Goal: Contribute content: Add original content to the website for others to see

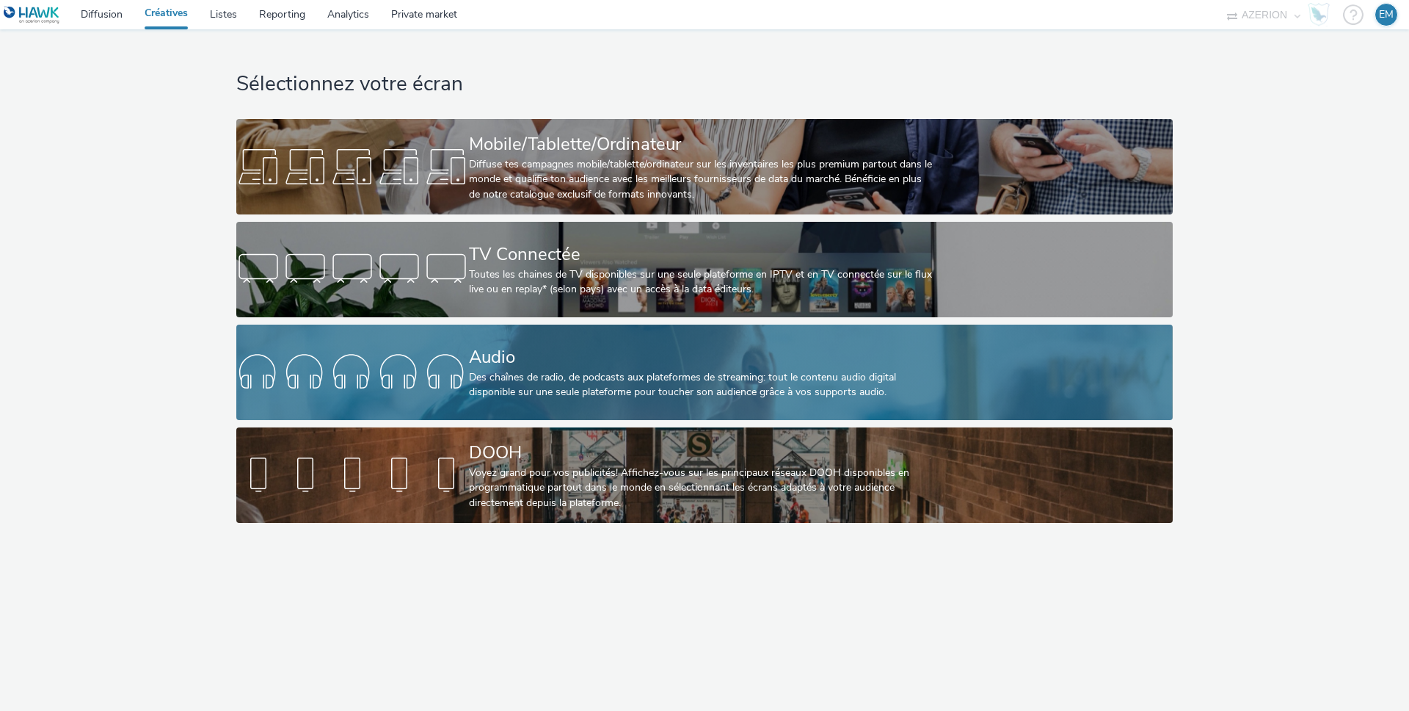
click at [721, 360] on div "Audio" at bounding box center [701, 357] width 465 height 26
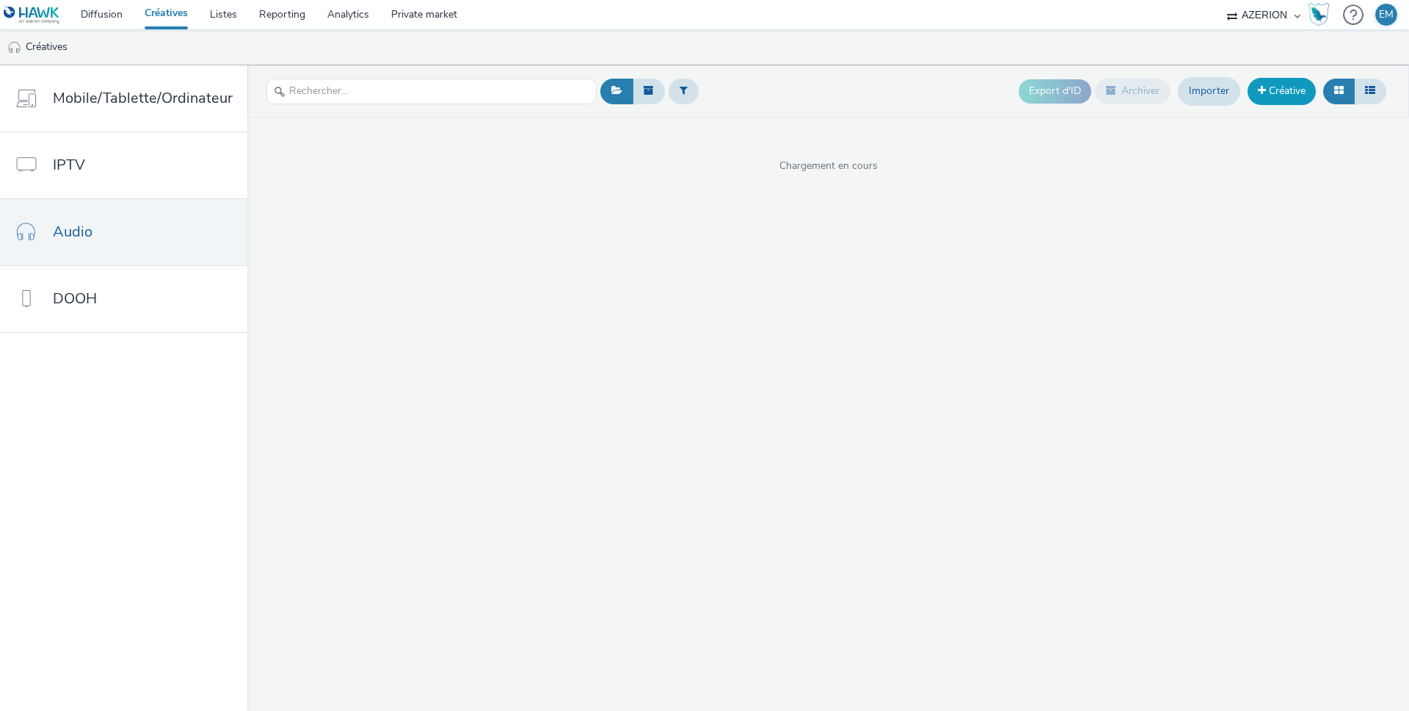
click at [1269, 85] on link "Créative" at bounding box center [1282, 91] width 68 height 26
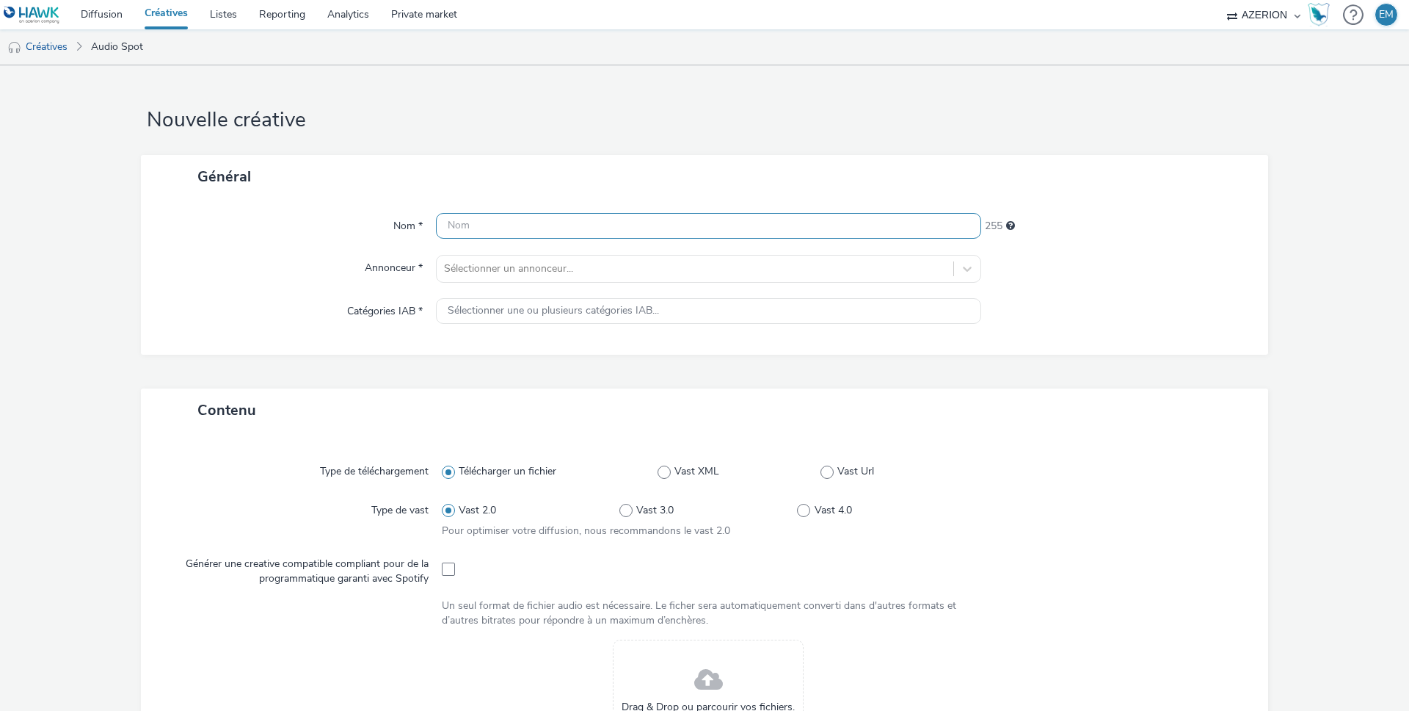
click at [603, 225] on input "text" at bounding box center [708, 226] width 545 height 26
type input "DicomSantéBronchioliteAudio"
click at [592, 272] on div at bounding box center [695, 269] width 502 height 18
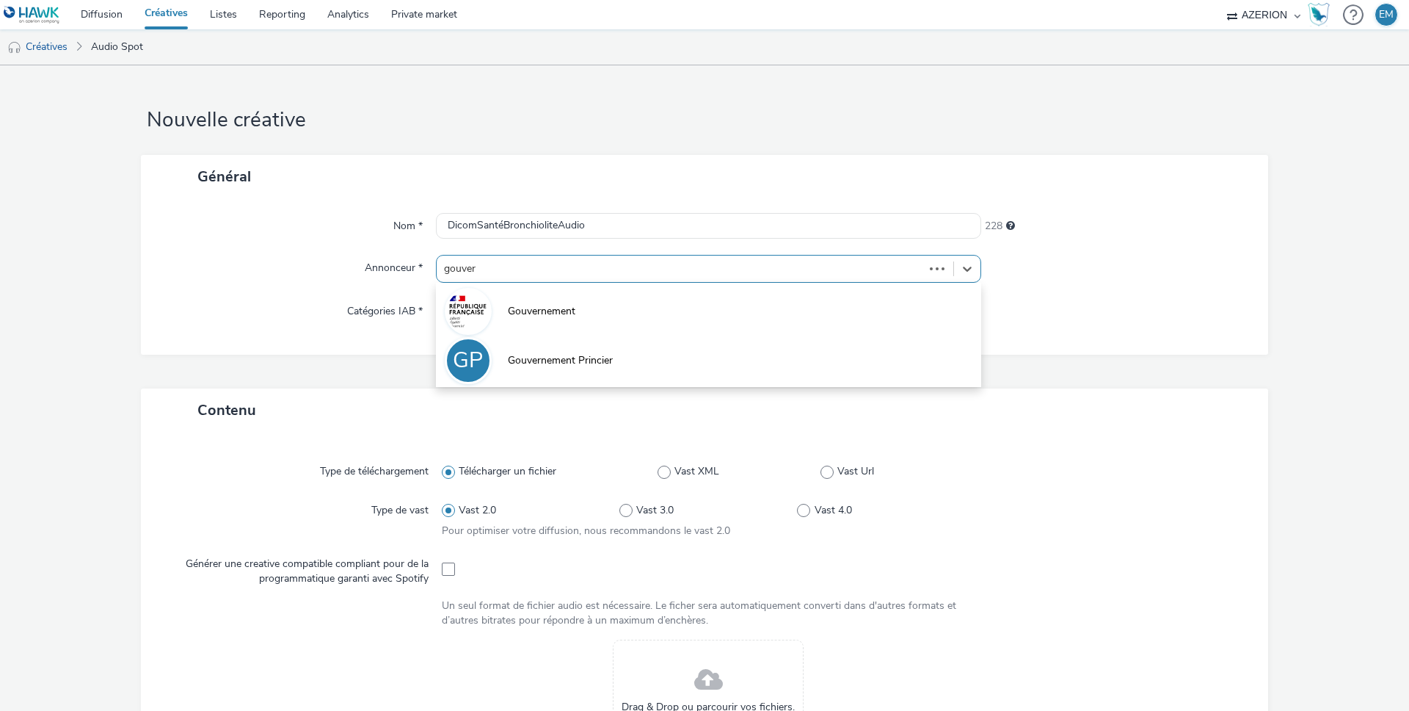
type input "gouvern"
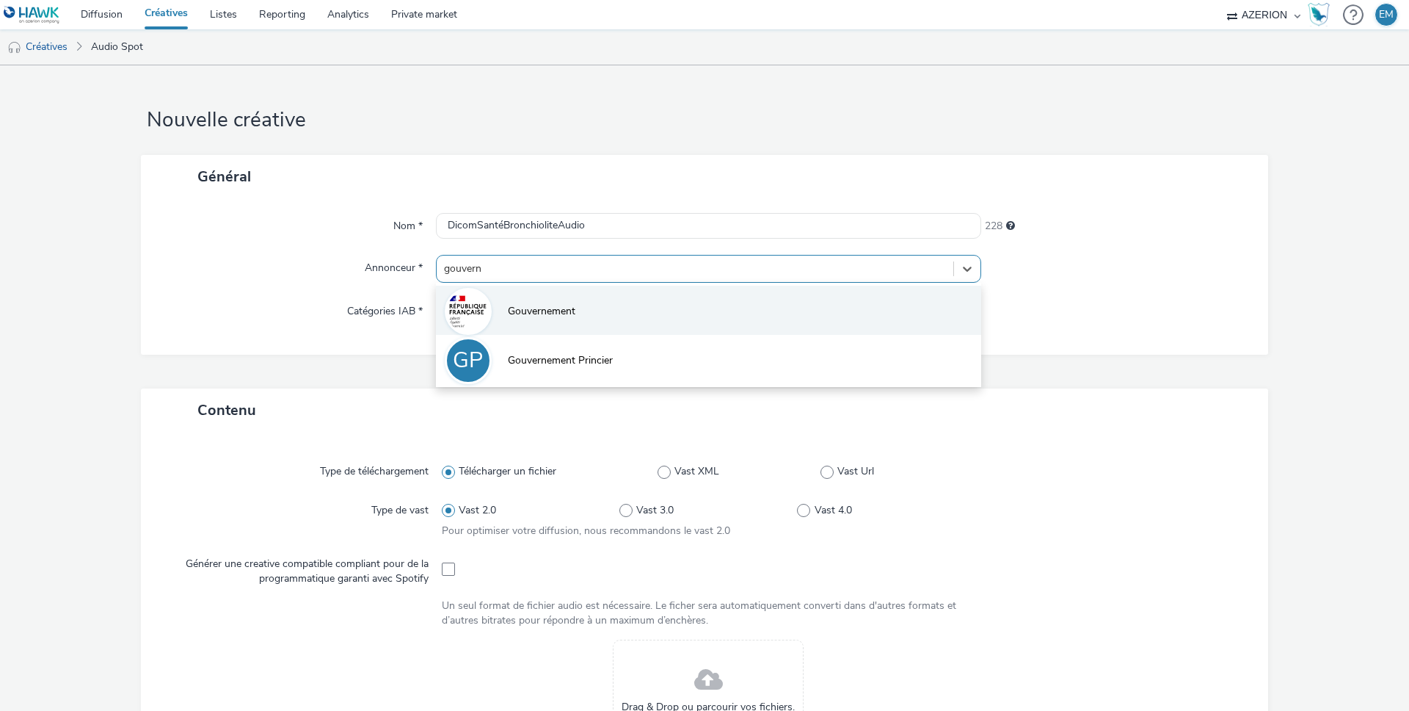
click at [626, 329] on li "Gouvernement" at bounding box center [708, 310] width 545 height 49
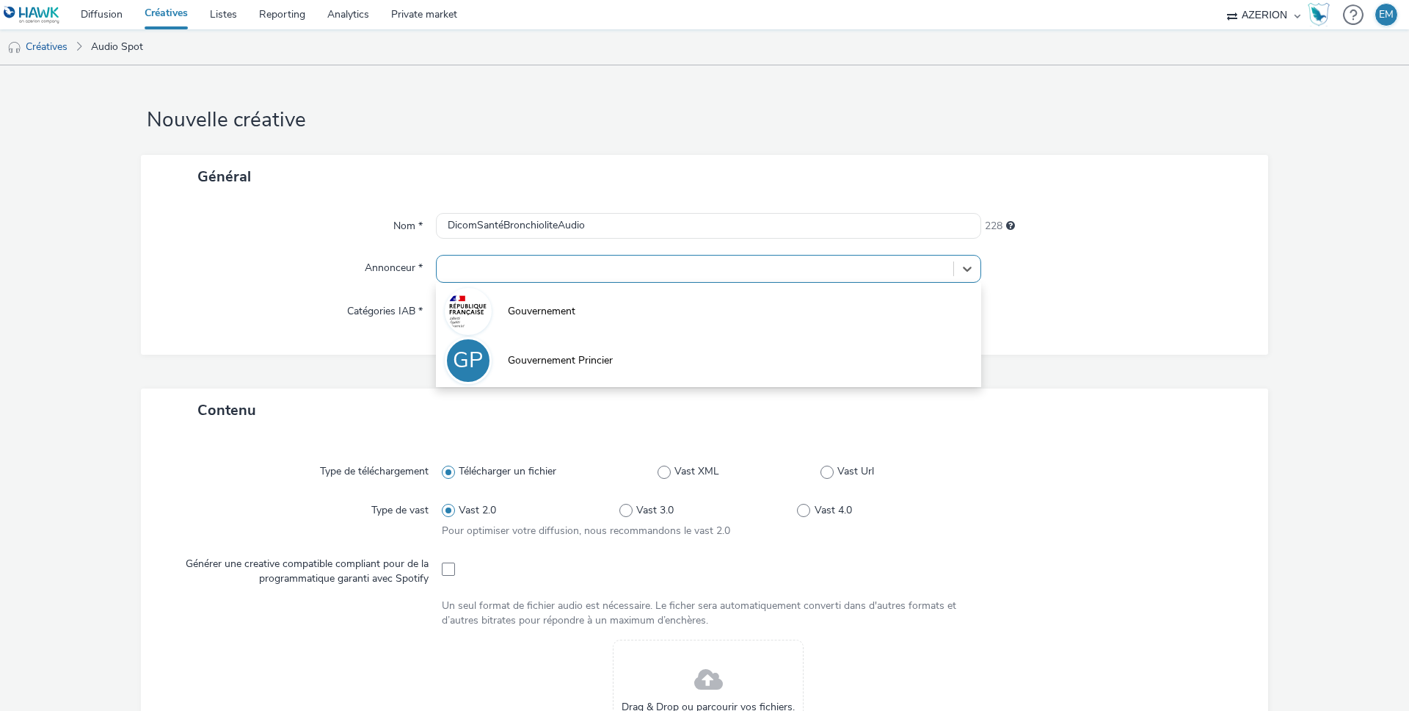
type input "http://info.gouv.fr"
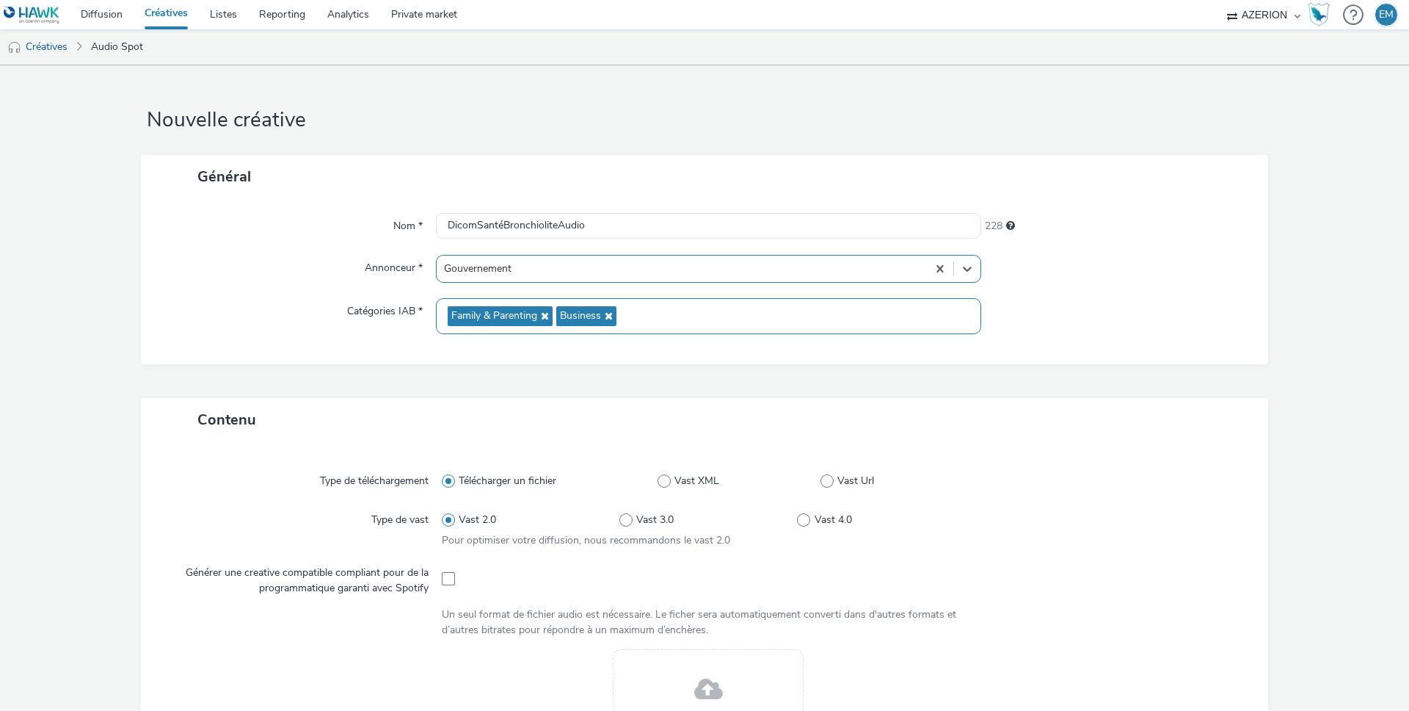
click at [595, 317] on span "Business" at bounding box center [580, 316] width 41 height 12
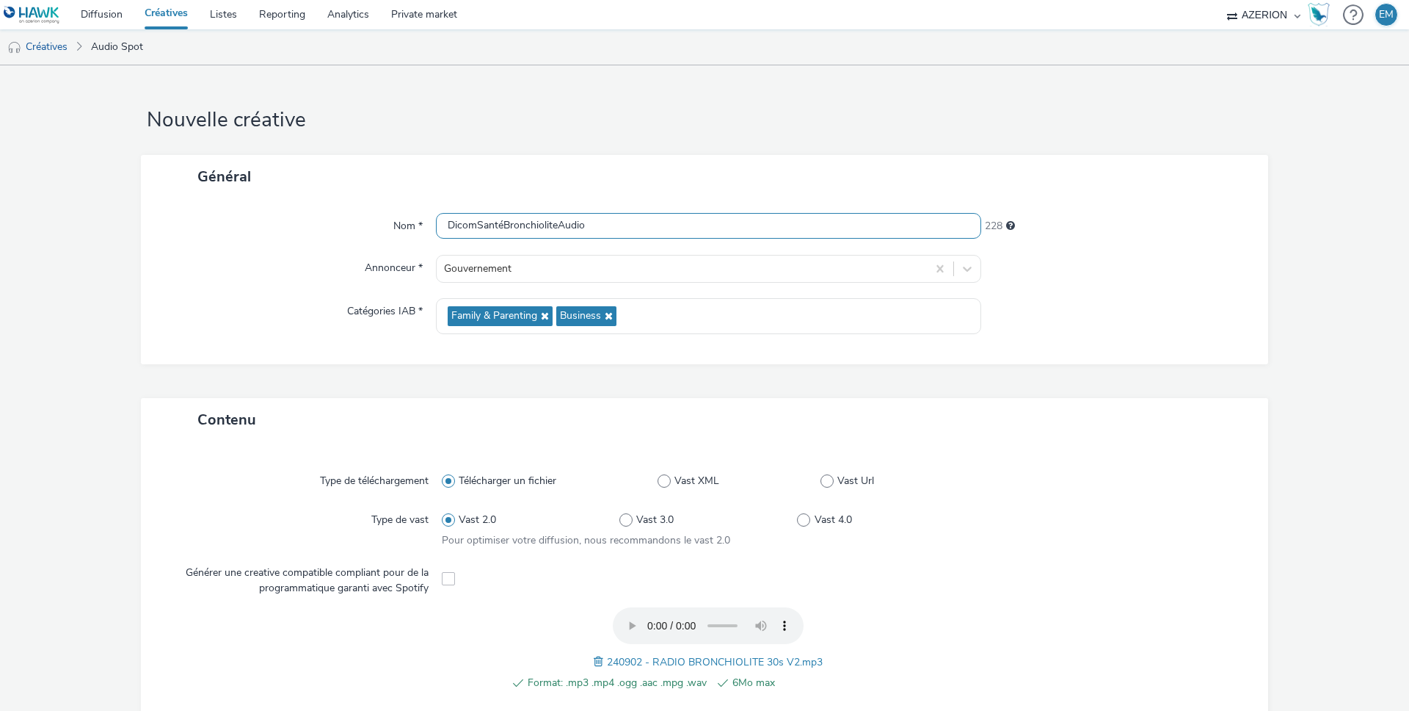
click at [763, 223] on input "DicomSantéBronchioliteAudio" at bounding box center [708, 226] width 545 height 26
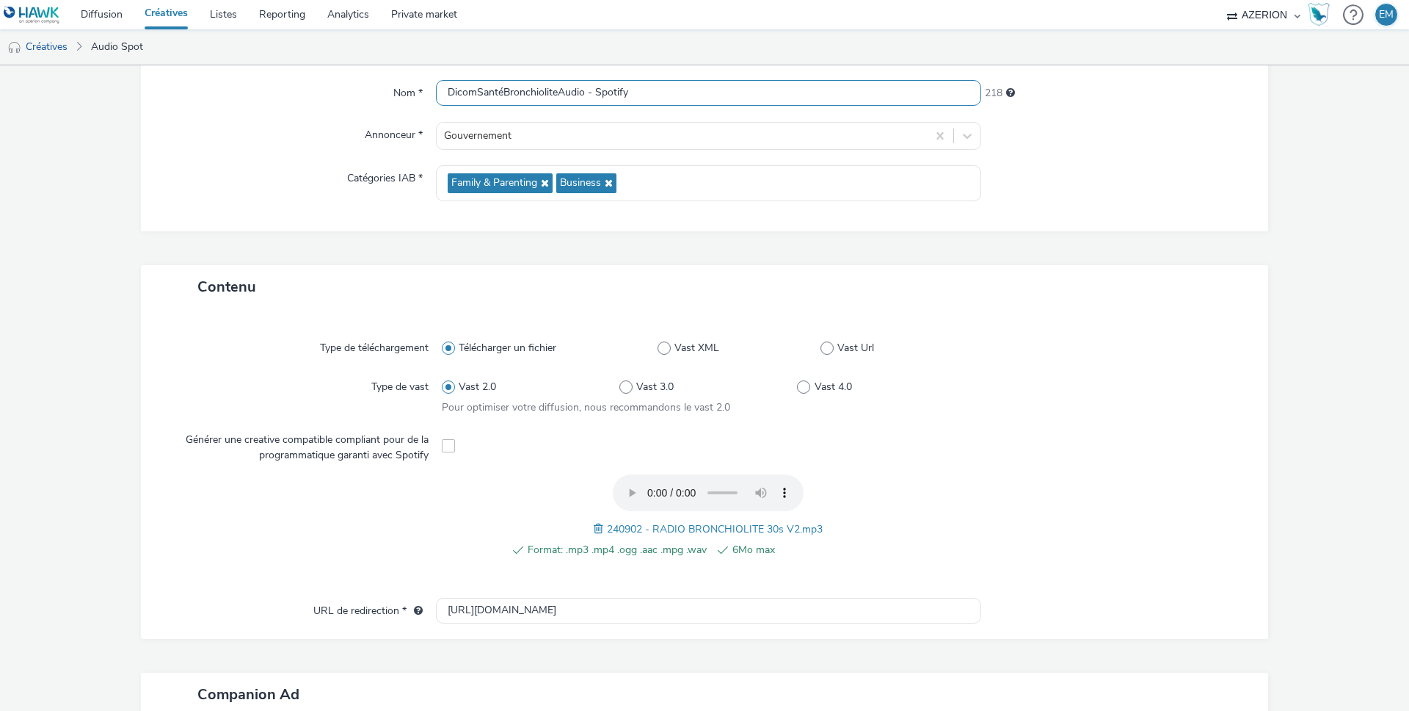
scroll to position [413, 0]
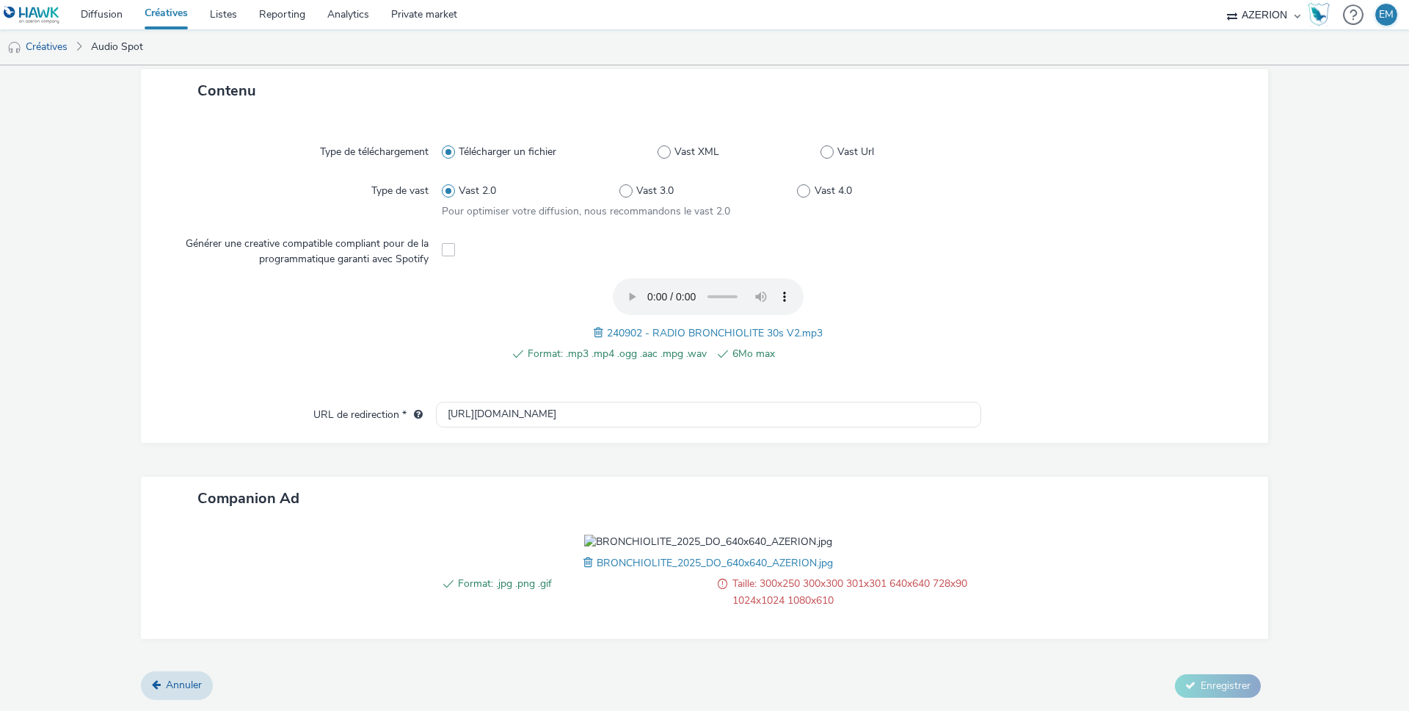
click at [779, 534] on img at bounding box center [708, 541] width 248 height 15
click at [584, 562] on span at bounding box center [590, 562] width 13 height 16
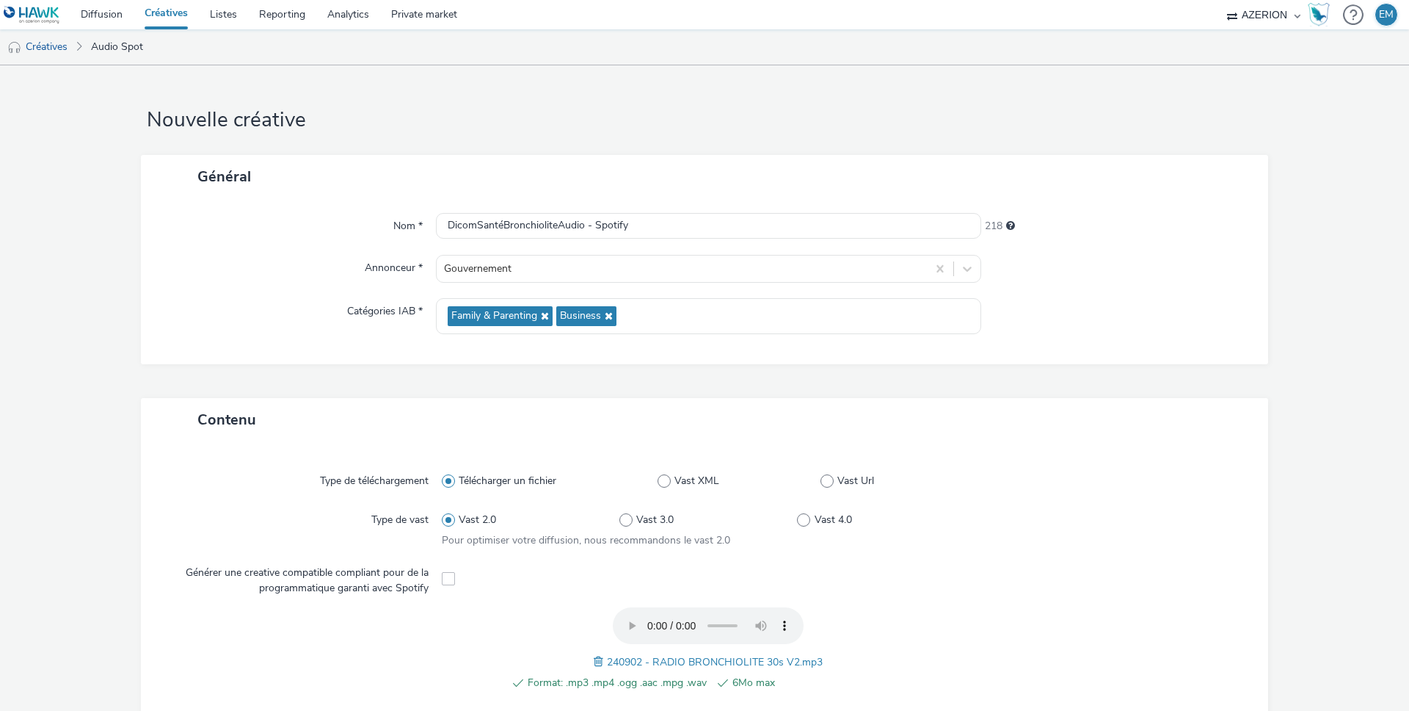
click at [778, 239] on div "Nom * DicomSantéBronchioliteAudio - Spotify 218 Annonceur * Gouvernement Catégo…" at bounding box center [704, 281] width 1127 height 166
click at [779, 227] on input "DicomSantéBronchioliteAudio - Spotify" at bounding box center [708, 226] width 545 height 26
click at [585, 219] on input "DicomSantéBronchioliteAudio - Spotify" at bounding box center [708, 226] width 545 height 26
click at [669, 231] on input "DicomSantéBronchioliteAudio - Spotify" at bounding box center [708, 226] width 545 height 26
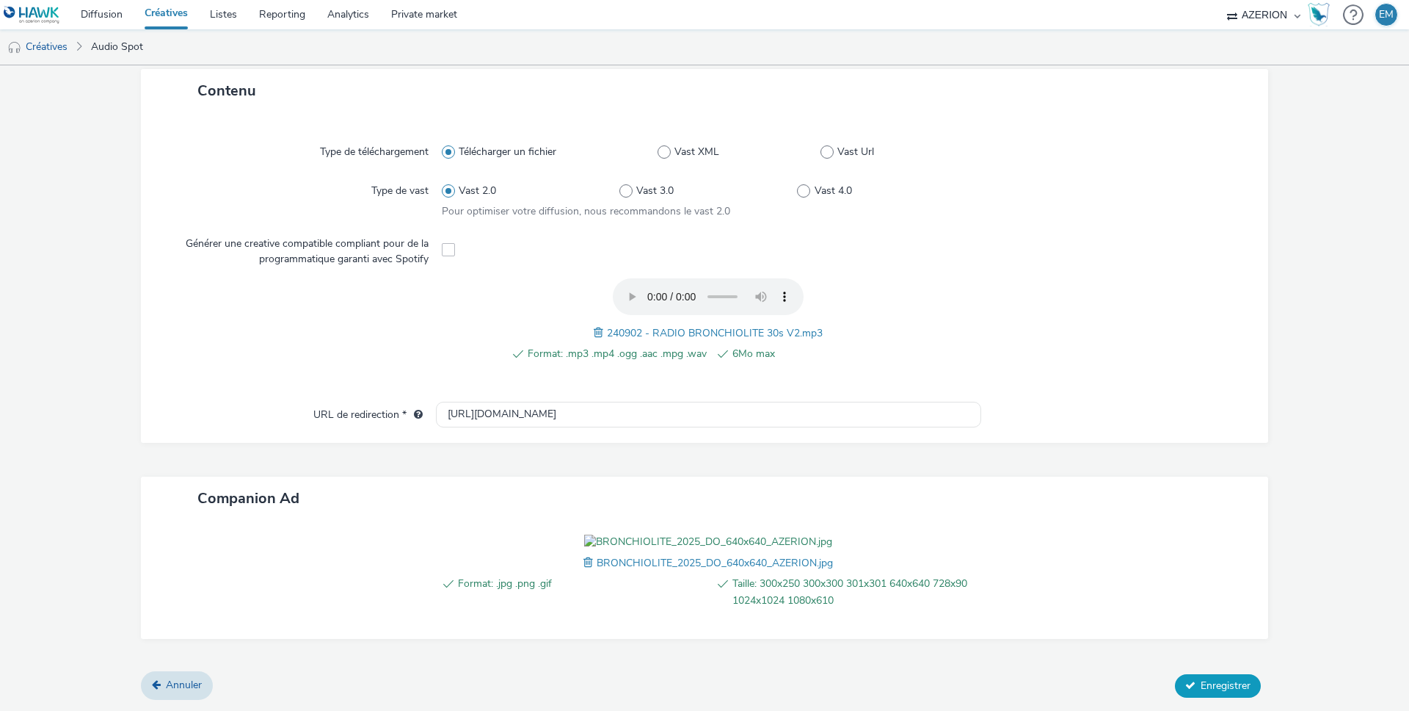
type input "DicomSantéBronchioliteAudio - Spotify - DO"
click at [1186, 675] on button "Enregistrer" at bounding box center [1218, 685] width 86 height 23
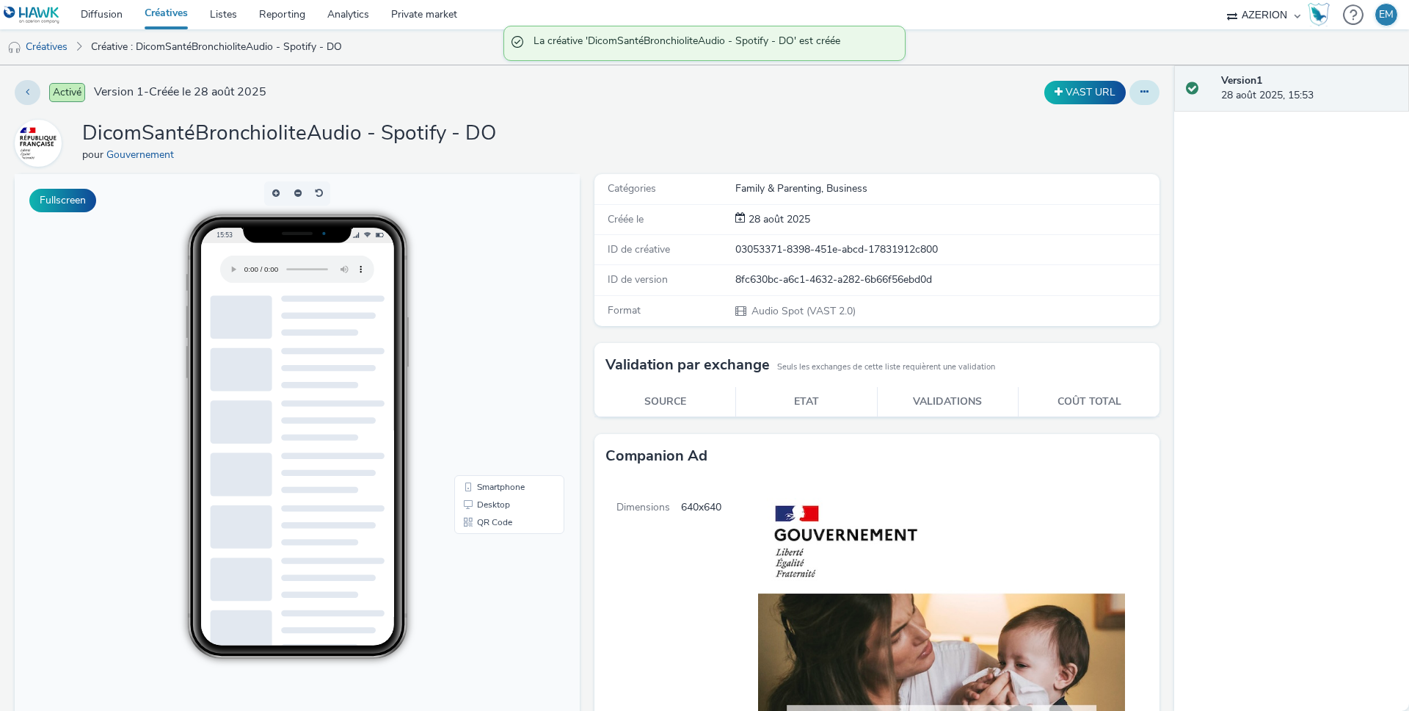
click at [1130, 90] on button at bounding box center [1145, 92] width 30 height 25
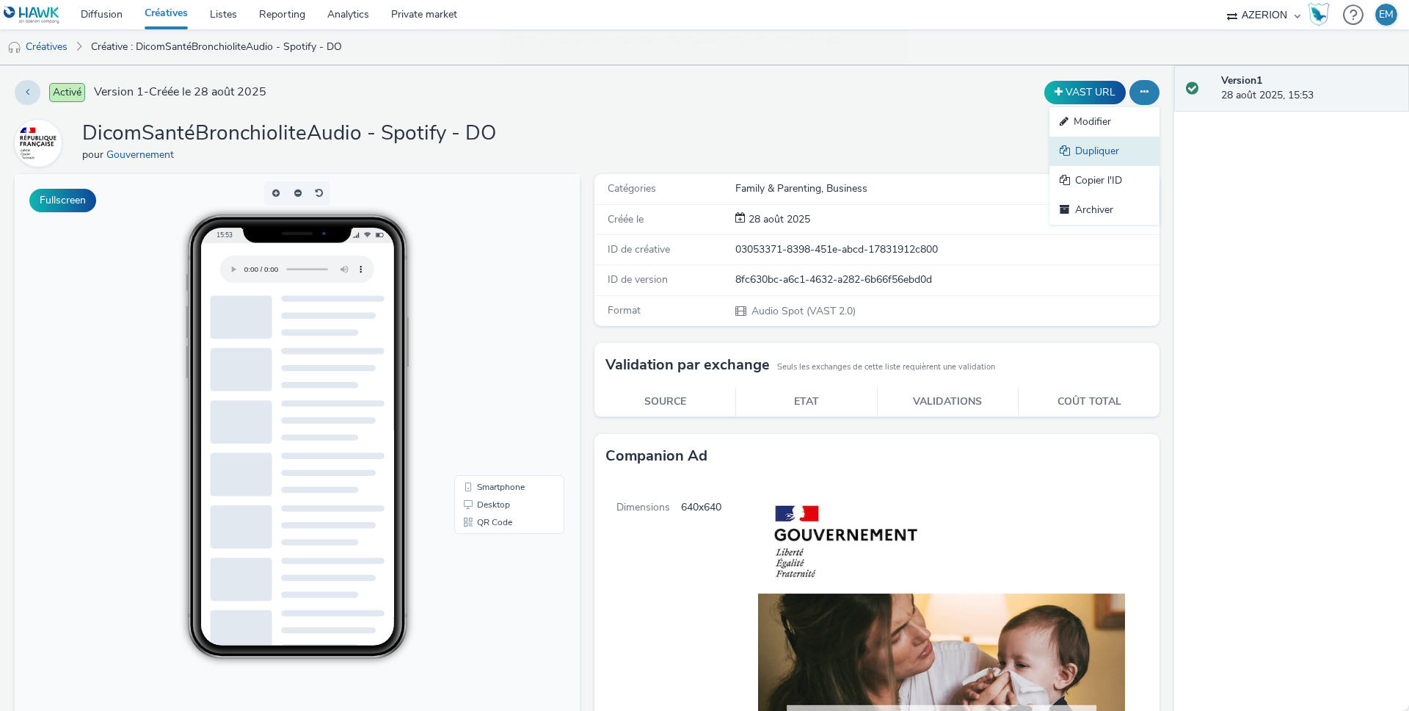
click at [1096, 145] on link "Dupliquer" at bounding box center [1105, 151] width 110 height 29
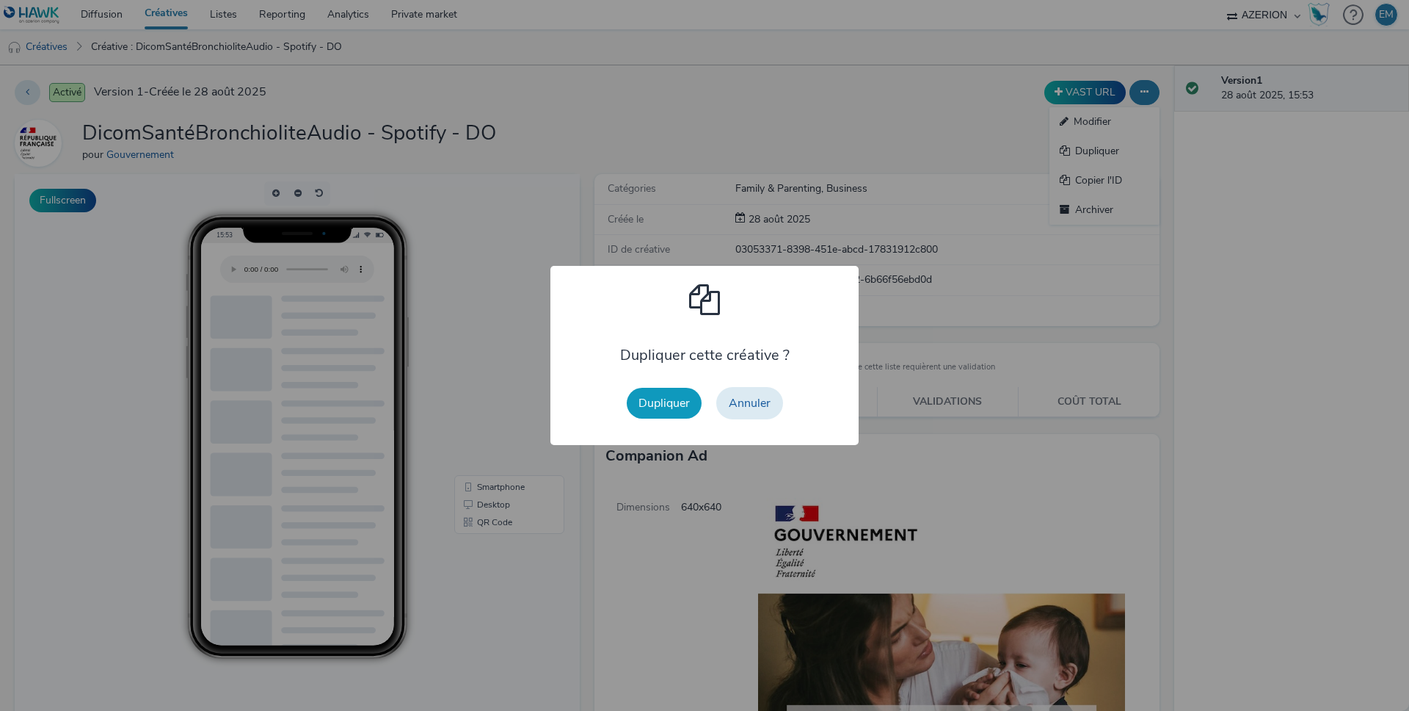
click at [690, 393] on button "Dupliquer" at bounding box center [664, 403] width 75 height 31
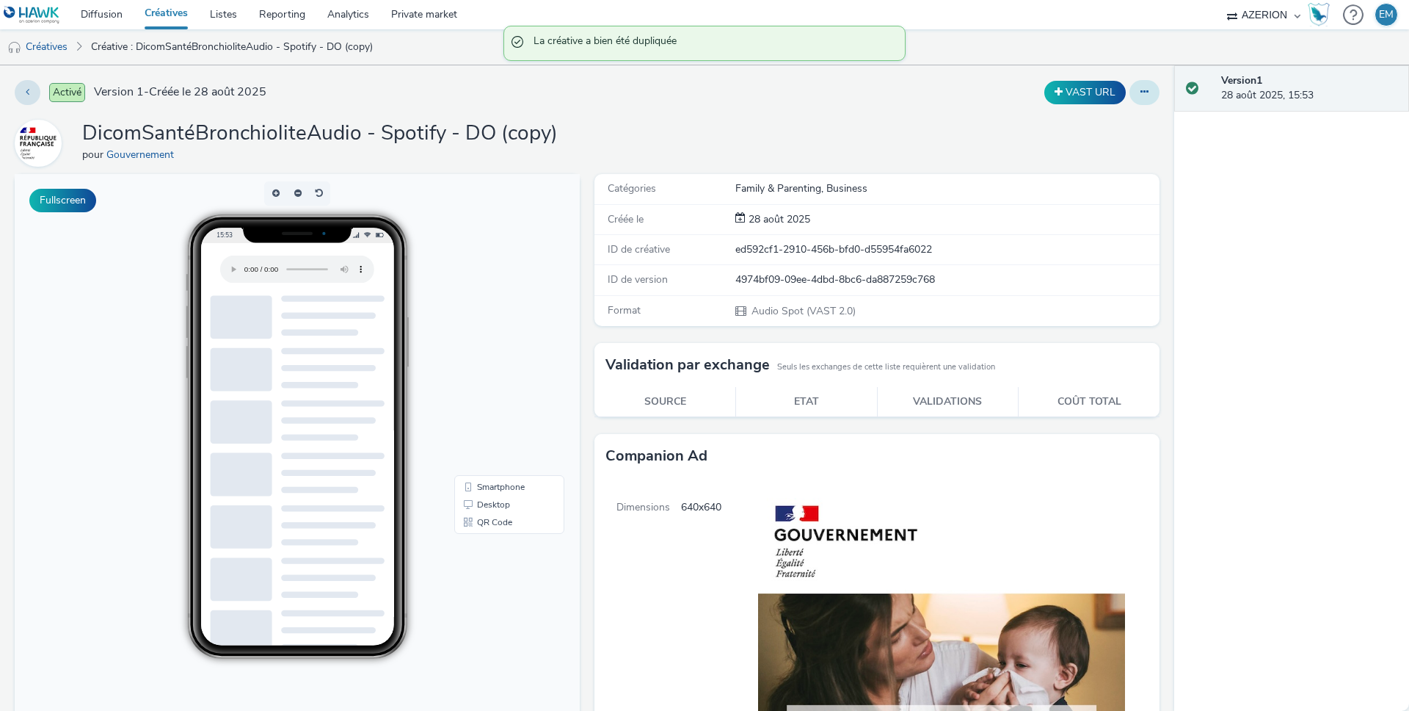
click at [1141, 95] on icon at bounding box center [1145, 92] width 8 height 10
click at [1115, 120] on link "Modifier" at bounding box center [1105, 121] width 110 height 29
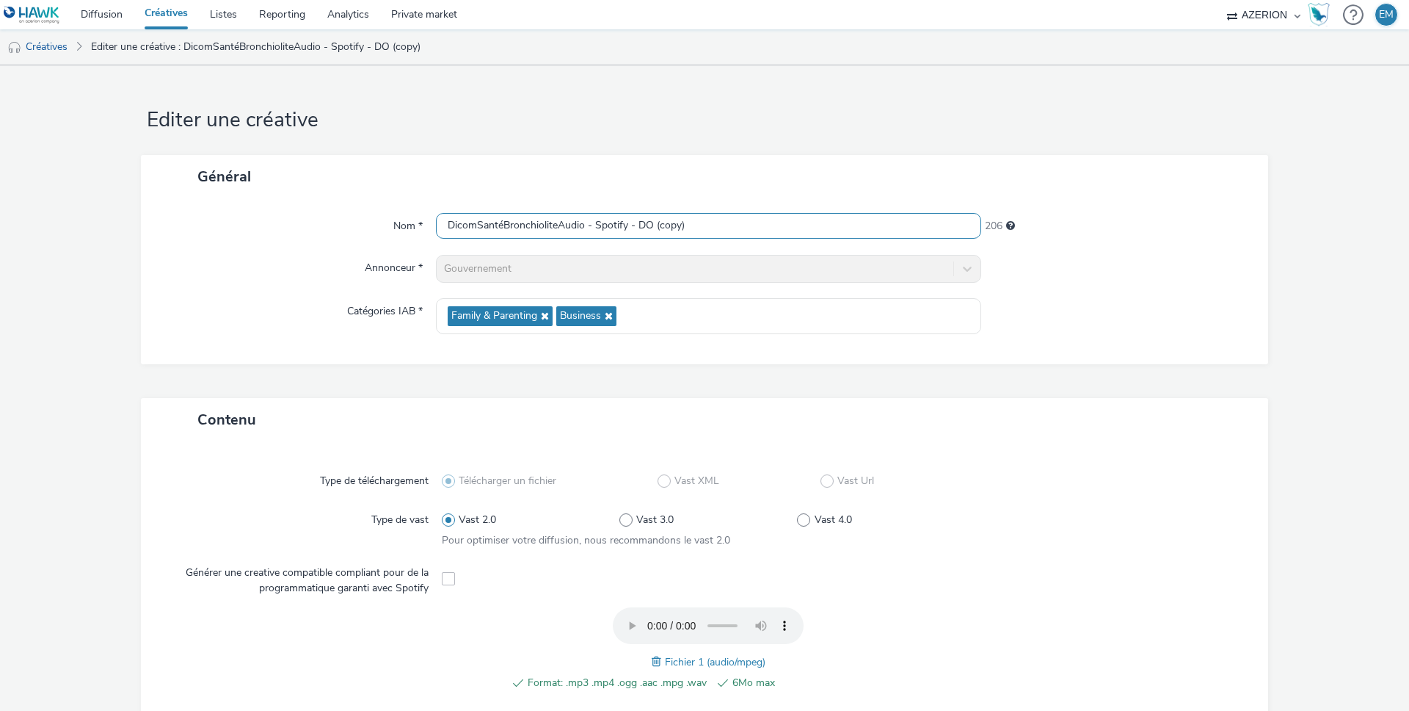
drag, startPoint x: 669, startPoint y: 226, endPoint x: 756, endPoint y: 233, distance: 87.7
click at [756, 233] on input "DicomSantéBronchioliteAudio - Spotify - DO (copy)" at bounding box center [708, 226] width 545 height 26
click at [697, 227] on input "DicomSantéBronchioliteAudio - Spotify - DON'T" at bounding box center [708, 226] width 545 height 26
type input "DicomSantéBronchioliteAudio - Spotify - DONT"
click at [1043, 405] on div "Contenu" at bounding box center [704, 419] width 1127 height 43
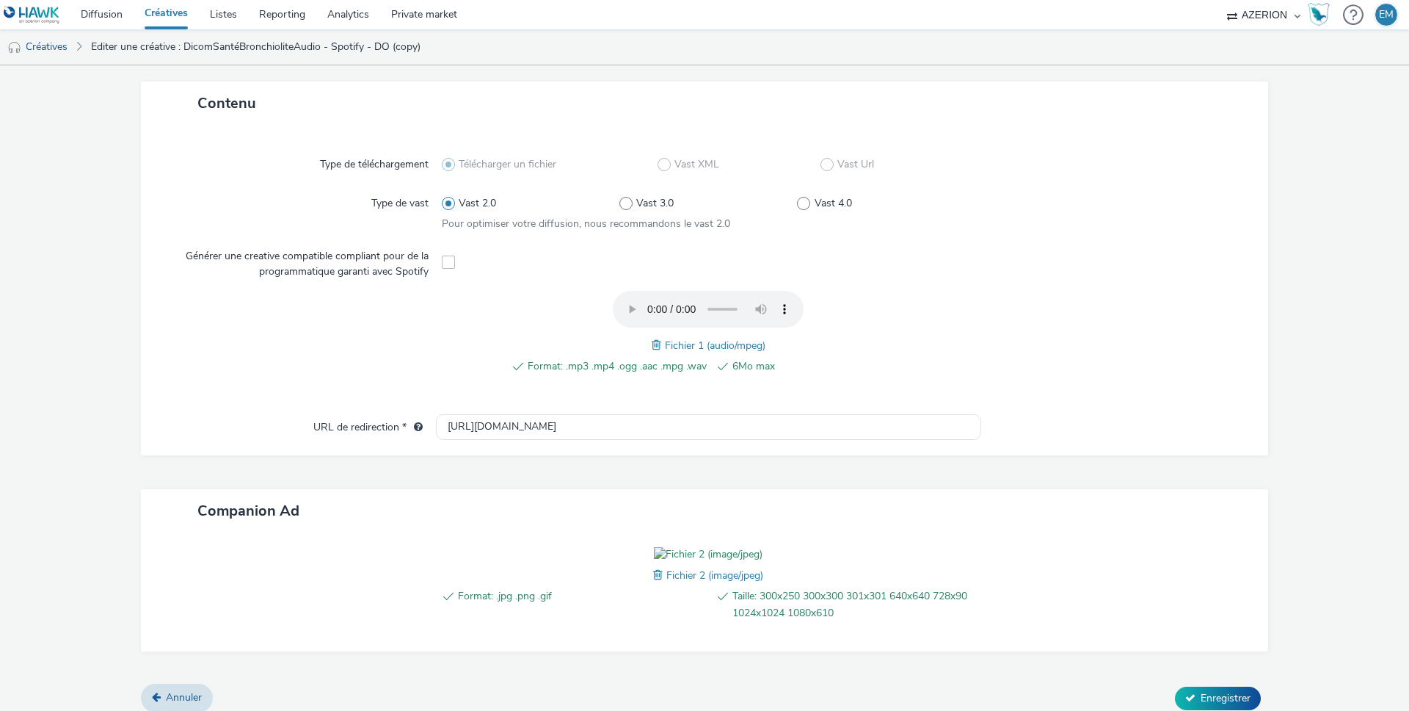
scroll to position [399, 0]
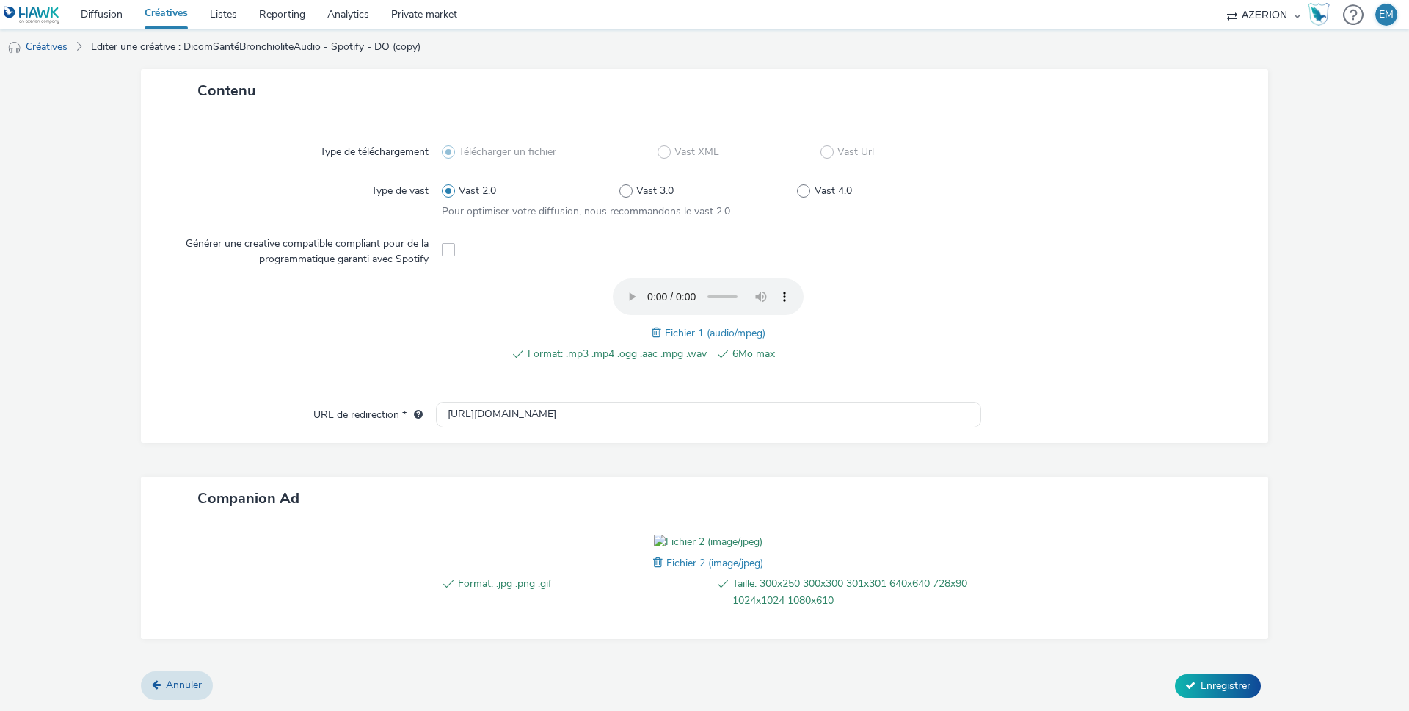
click at [653, 570] on span at bounding box center [659, 562] width 13 height 16
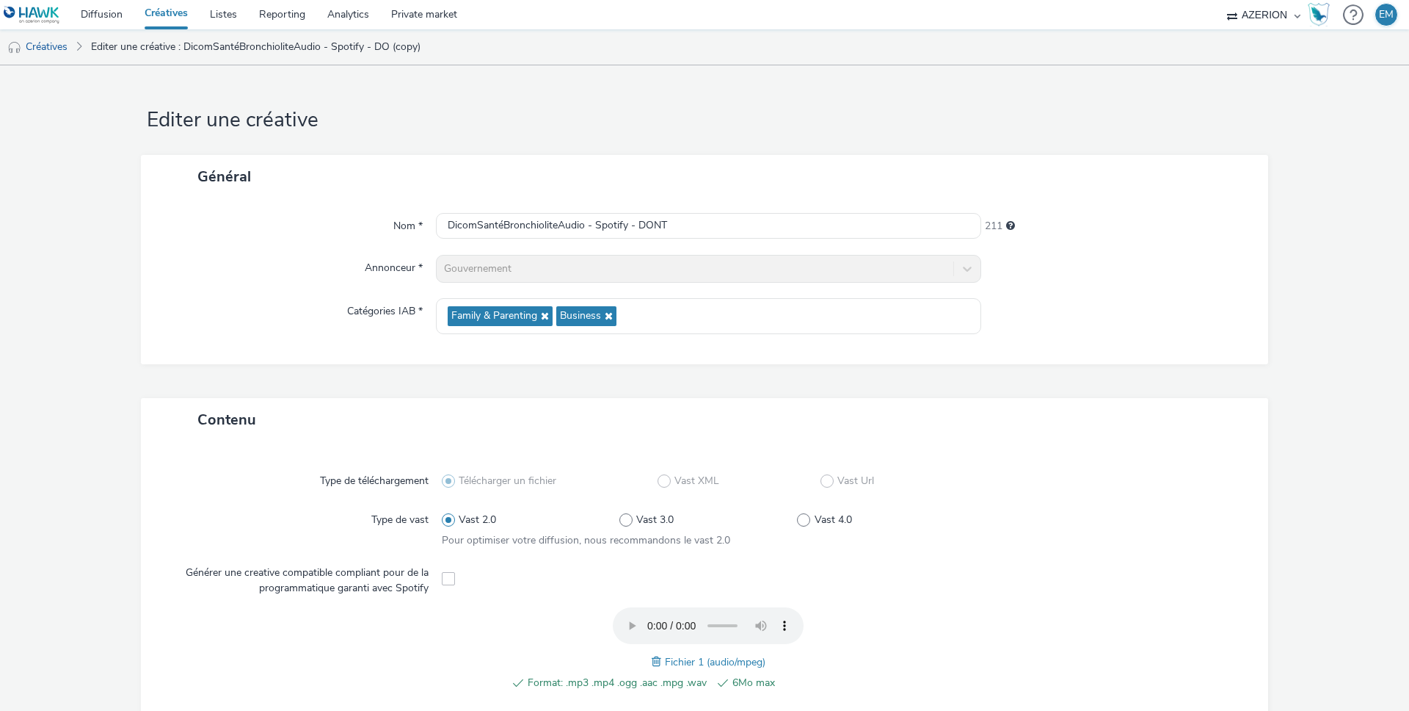
scroll to position [413, 0]
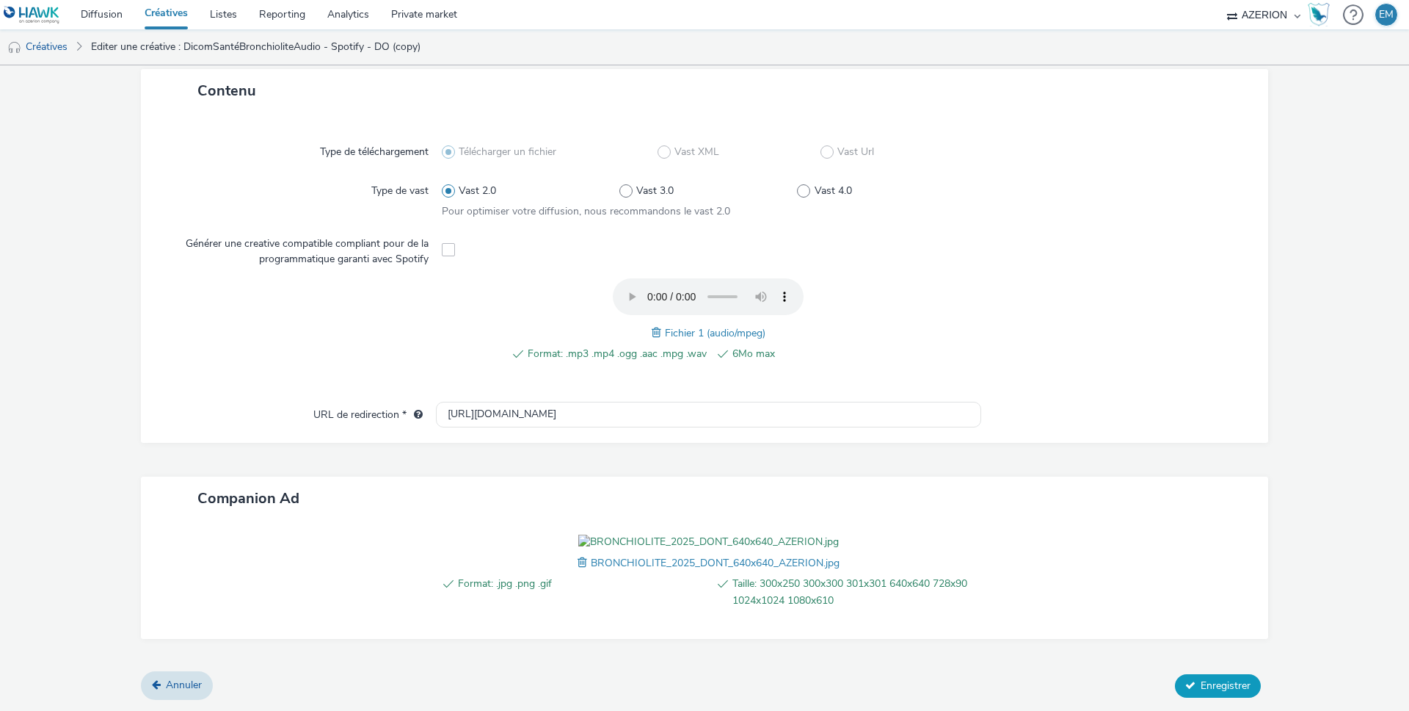
click at [1182, 676] on button "Enregistrer" at bounding box center [1218, 685] width 86 height 23
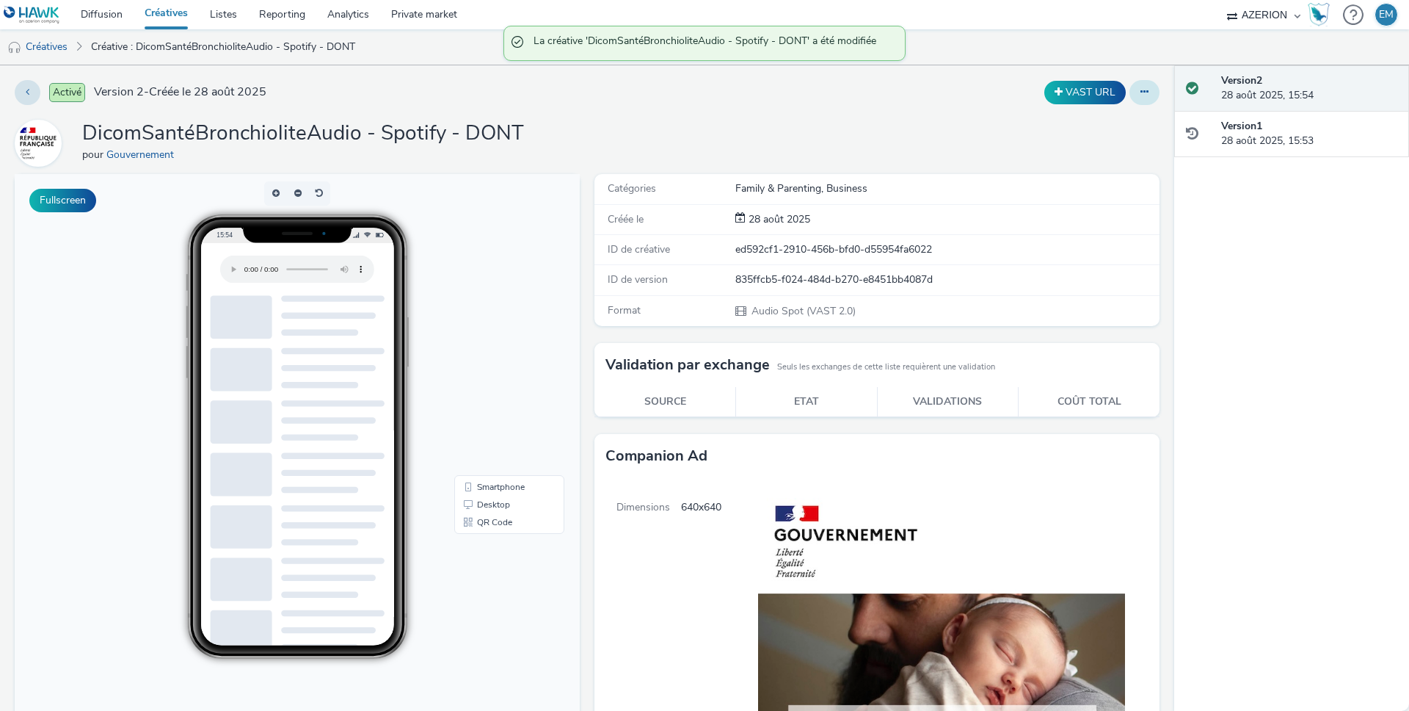
click at [1142, 98] on button at bounding box center [1145, 92] width 30 height 25
click at [1097, 148] on link "Dupliquer" at bounding box center [1105, 151] width 110 height 29
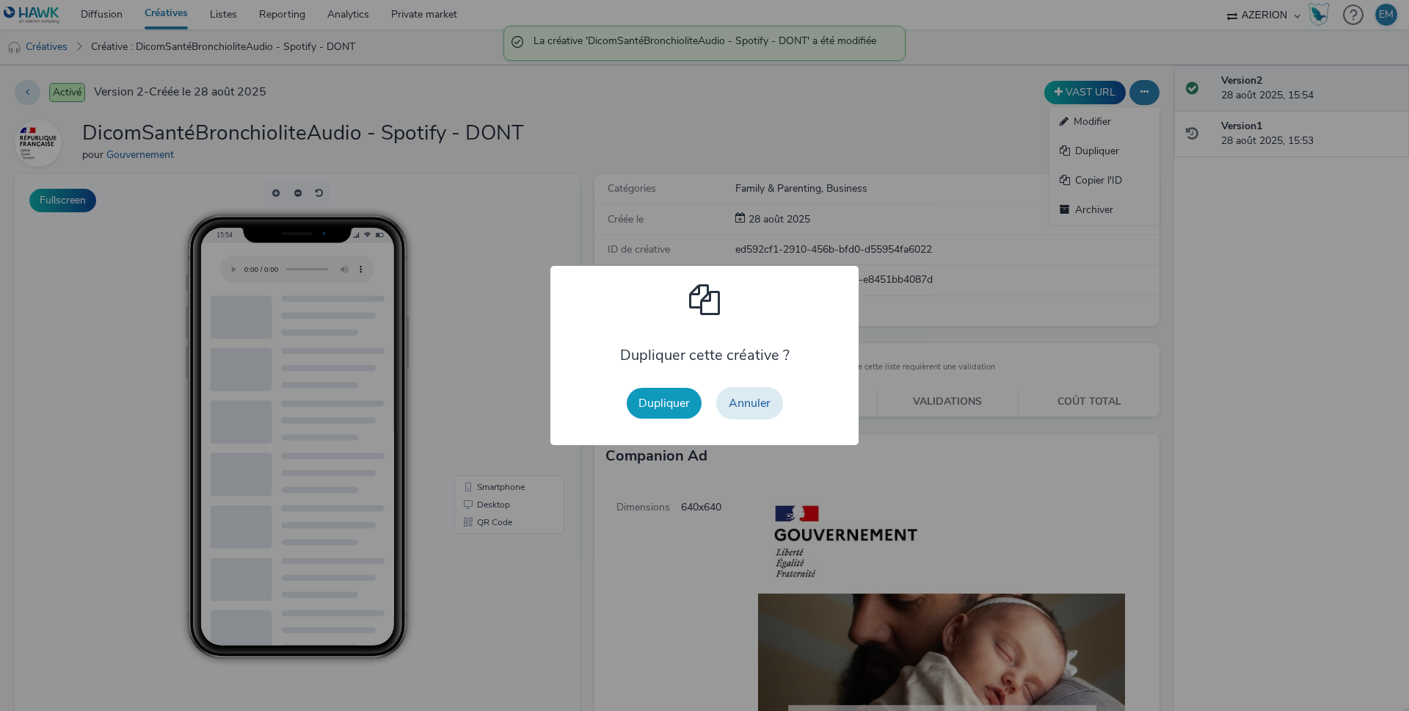
click at [657, 393] on button "Dupliquer" at bounding box center [664, 403] width 75 height 31
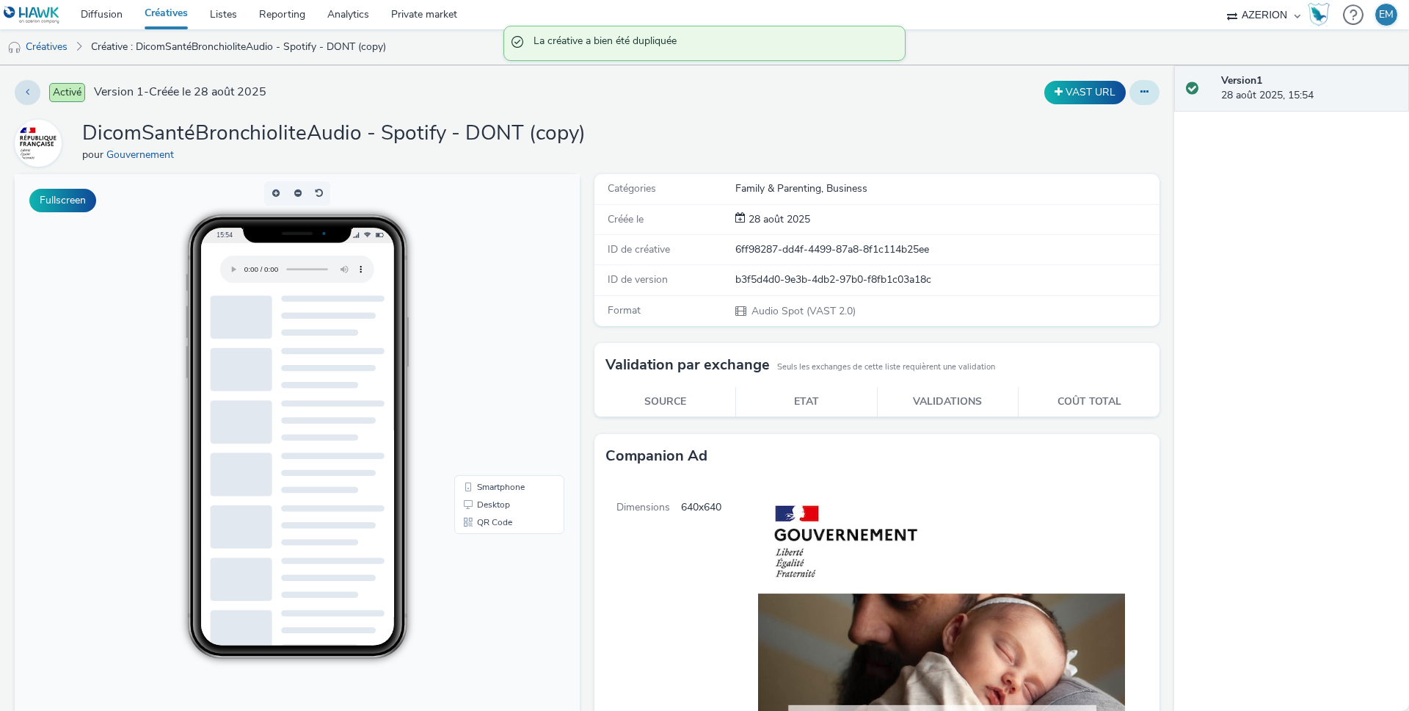
click at [1147, 89] on button at bounding box center [1145, 92] width 30 height 25
click at [1111, 115] on link "Modifier" at bounding box center [1105, 121] width 110 height 29
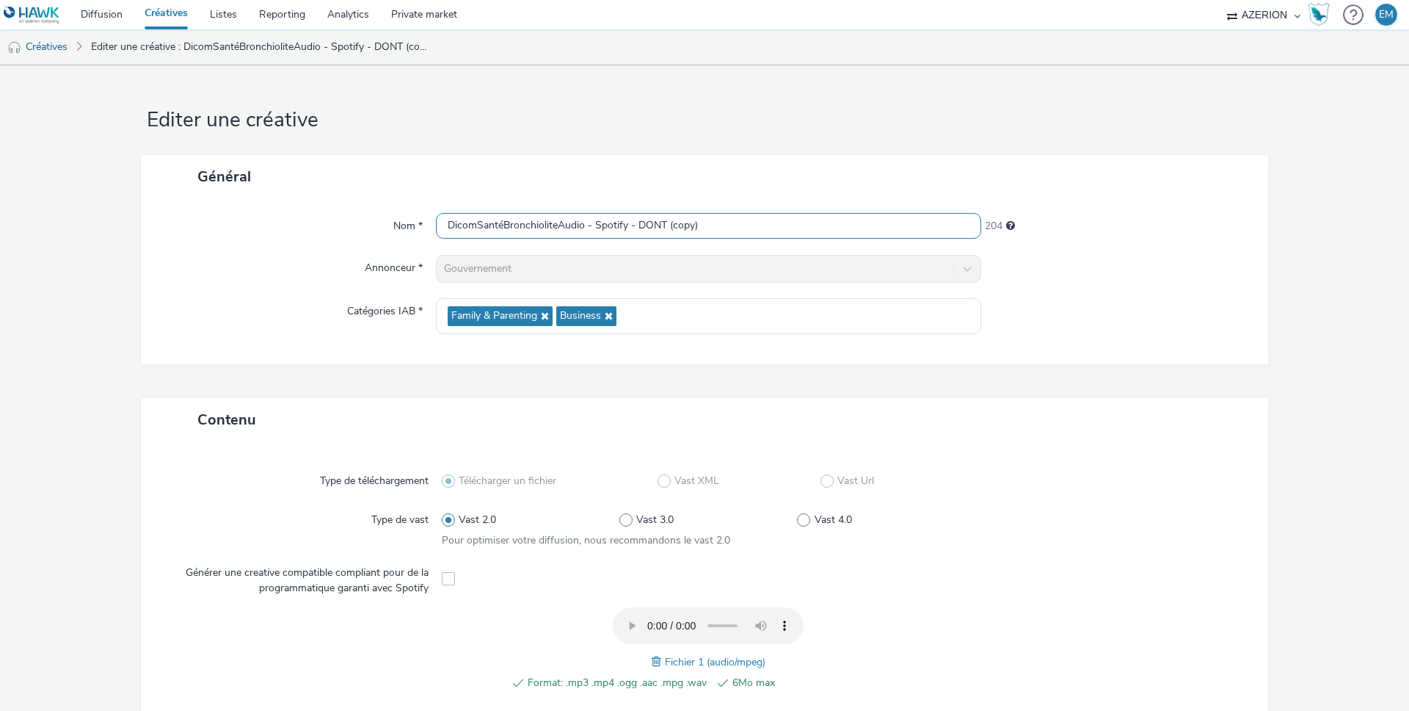
drag, startPoint x: 635, startPoint y: 226, endPoint x: 819, endPoint y: 239, distance: 184.7
click at [819, 239] on div "DicomSantéBronchioliteAudio - Spotify - DONT (copy)" at bounding box center [708, 226] width 545 height 26
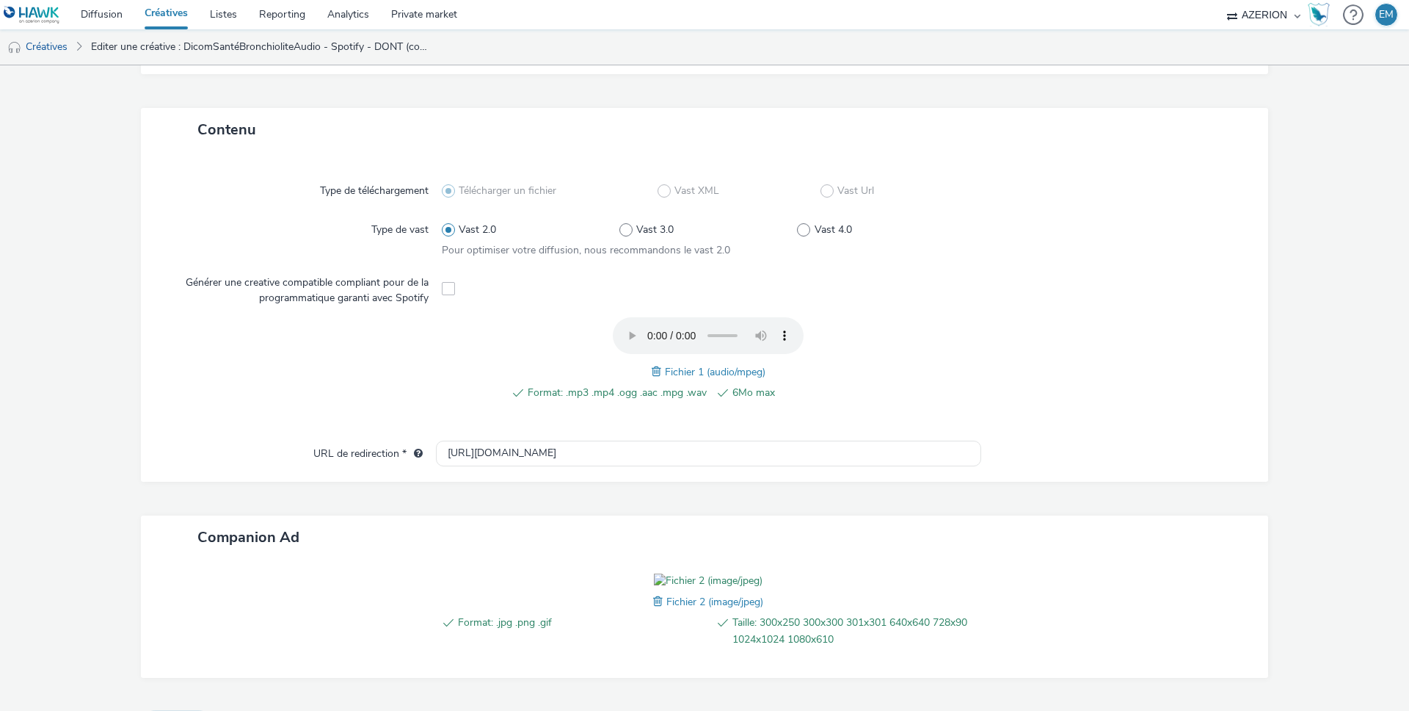
scroll to position [413, 0]
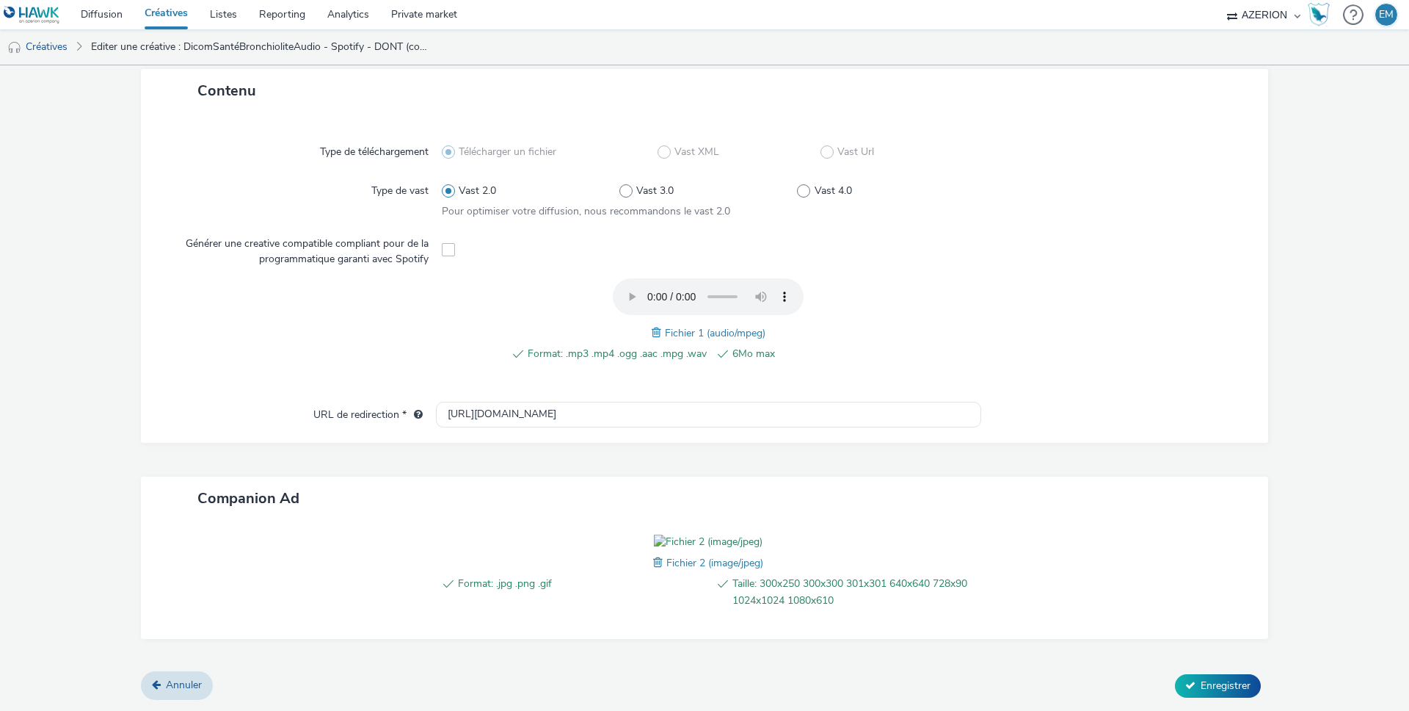
type input "DicomSantéBronchioliteAudio - Spotify - GENERIQUE"
click at [653, 563] on span at bounding box center [659, 562] width 13 height 16
click at [1187, 681] on button "Enregistrer" at bounding box center [1218, 685] width 86 height 23
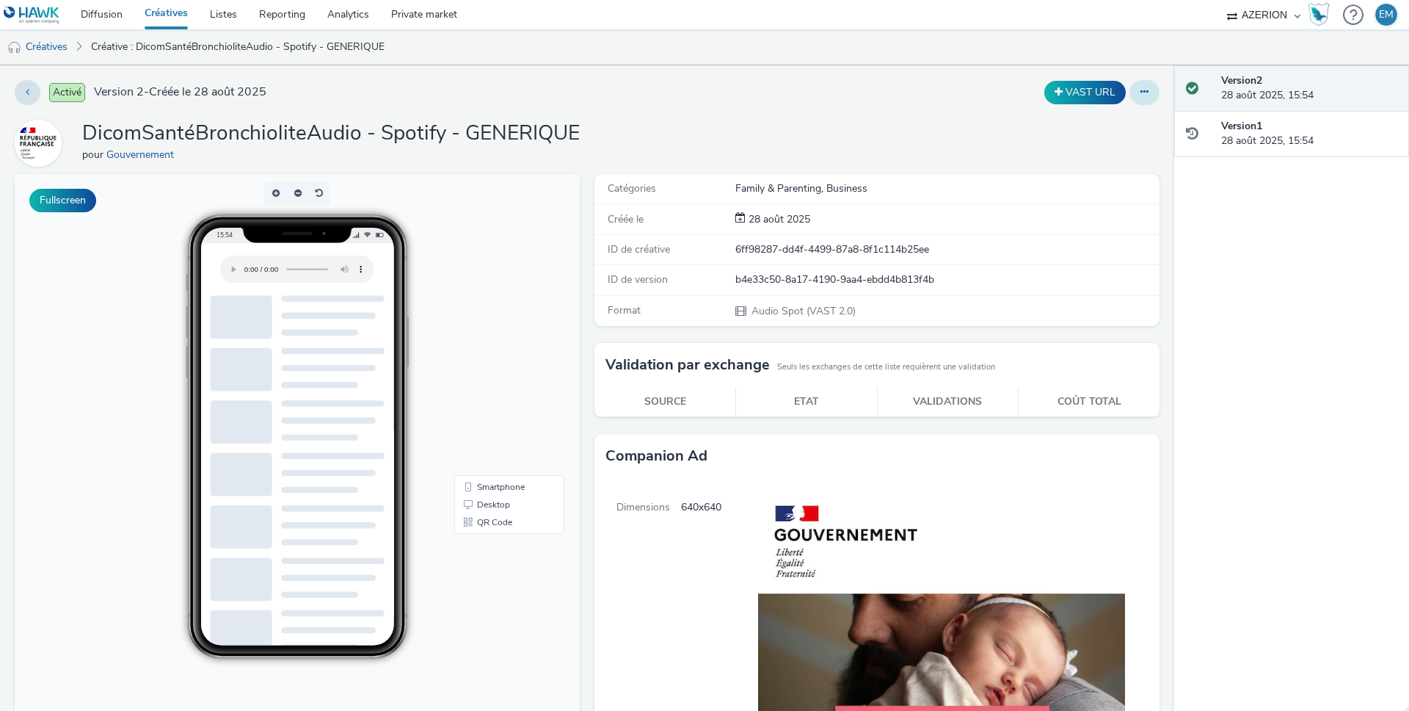
click at [1130, 94] on button at bounding box center [1145, 92] width 30 height 25
click at [1100, 142] on link "Dupliquer" at bounding box center [1105, 151] width 110 height 29
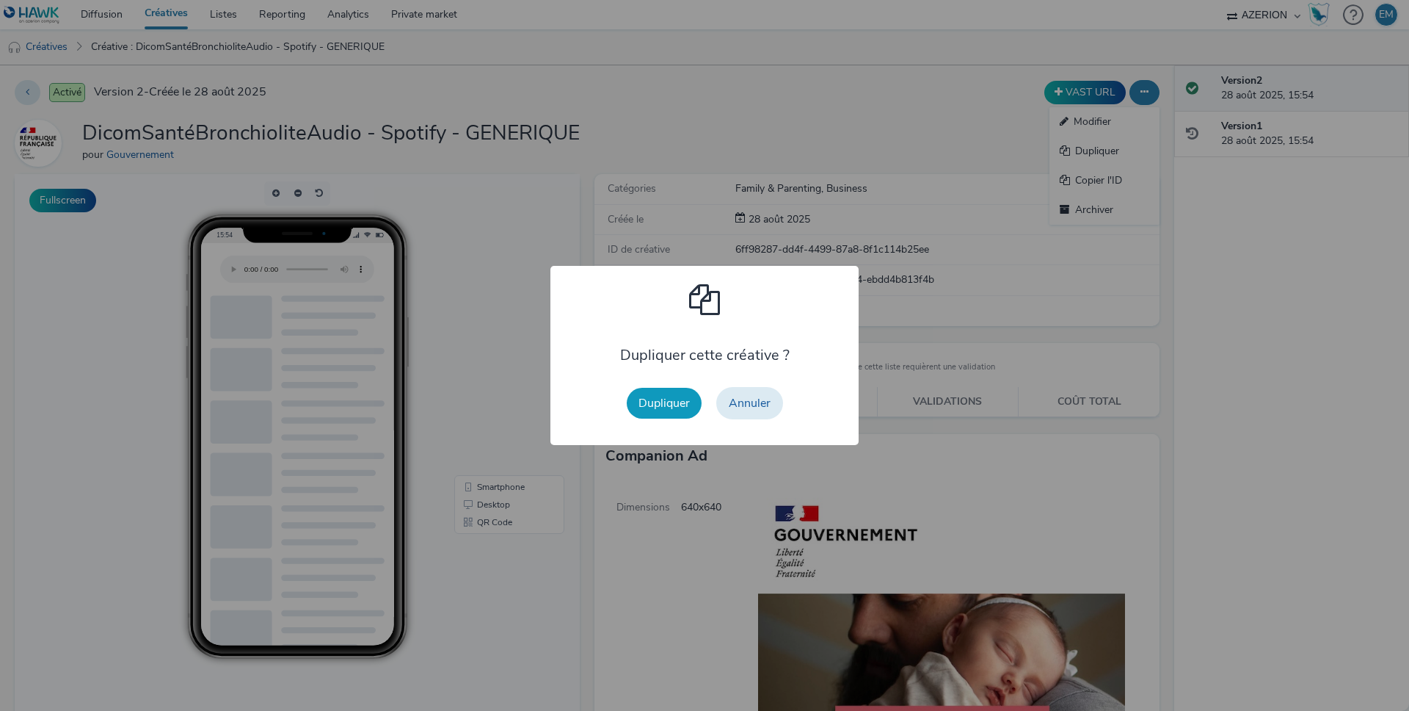
click at [671, 390] on button "Dupliquer" at bounding box center [664, 403] width 75 height 31
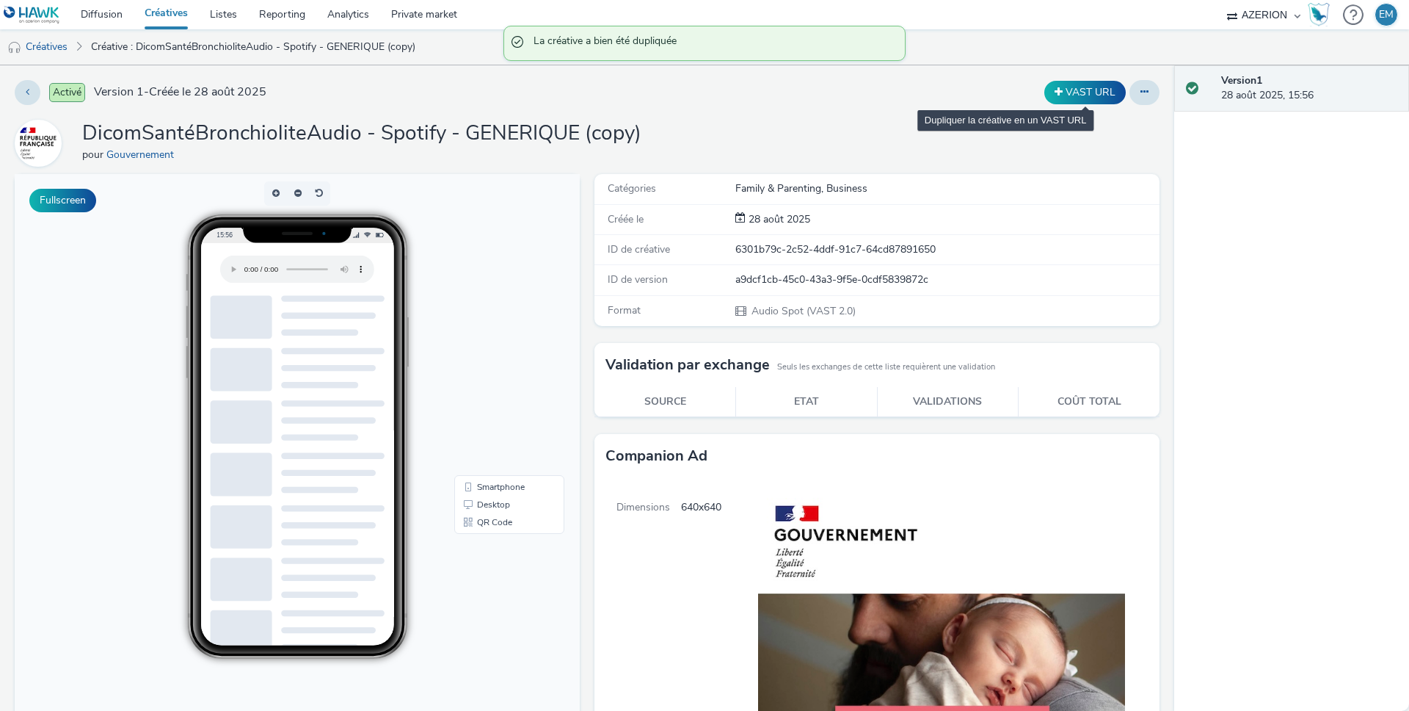
click at [1114, 95] on div "VAST URL" at bounding box center [1085, 92] width 89 height 23
click at [1130, 95] on button at bounding box center [1145, 92] width 30 height 25
click at [1108, 115] on link "Modifier" at bounding box center [1105, 121] width 110 height 29
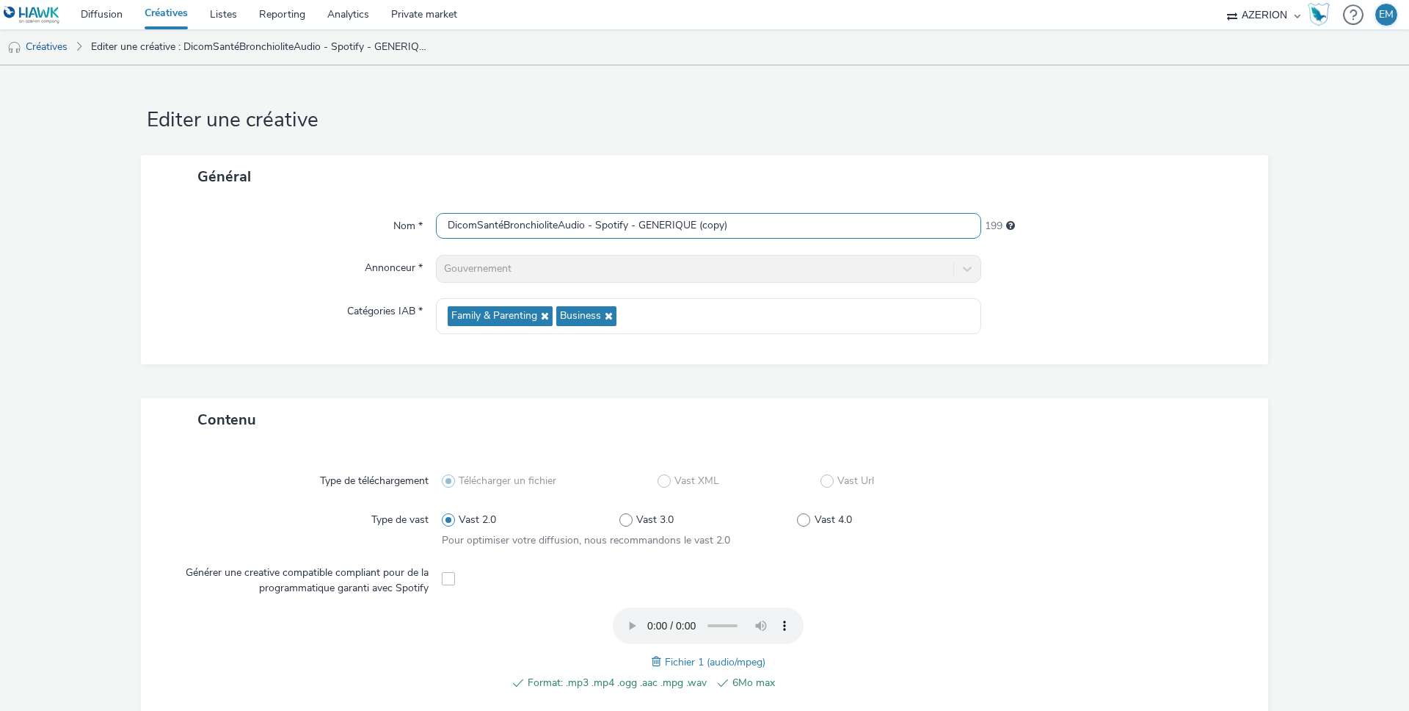
drag, startPoint x: 596, startPoint y: 228, endPoint x: 623, endPoint y: 224, distance: 27.4
click at [623, 224] on input "DicomSantéBronchioliteAudio - Spotify - GENERIQUE (copy)" at bounding box center [708, 226] width 545 height 26
type input "DicomSantéBronchioliteAudio - Deezer - DO"
click at [1161, 366] on div "Général Nom * DicomSantéBronchioliteAudio - Deezer - DO 214 Annonceur * Gouvern…" at bounding box center [704, 276] width 1127 height 243
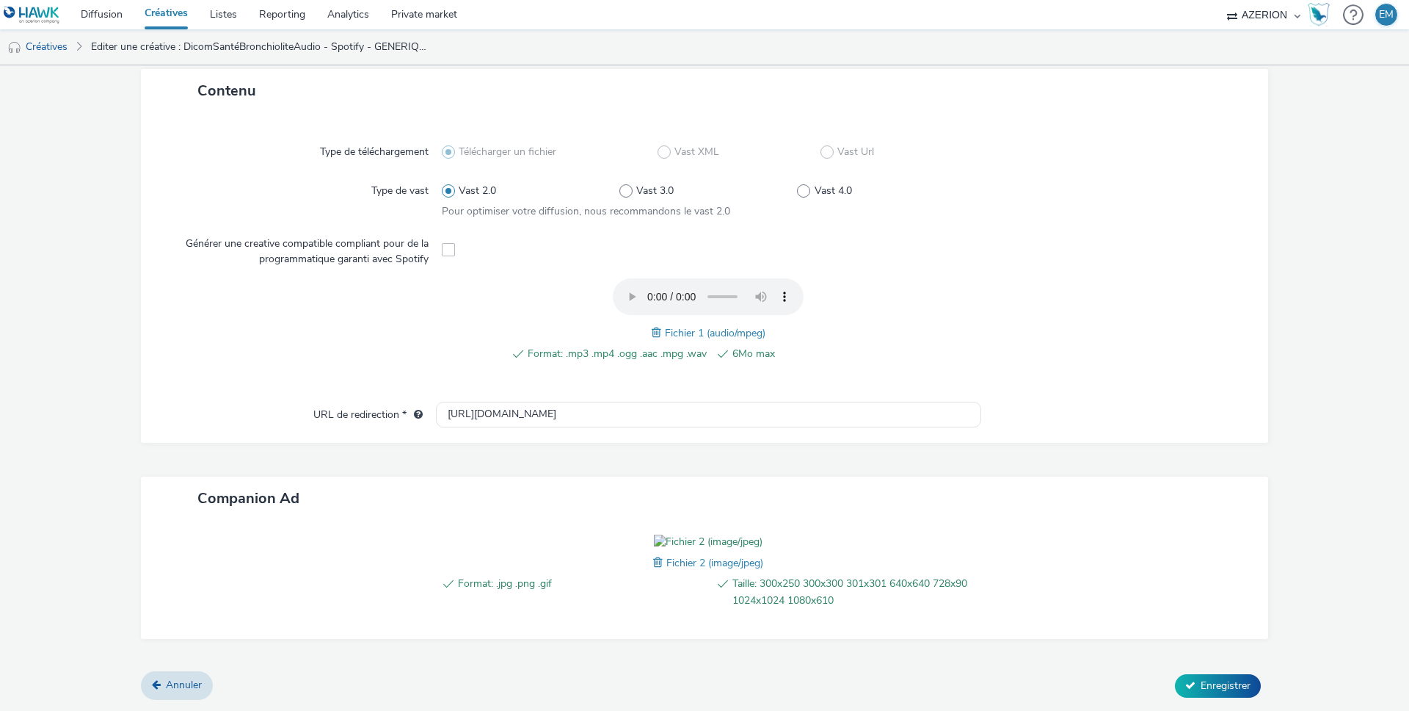
scroll to position [413, 0]
click at [658, 555] on span at bounding box center [659, 562] width 13 height 16
click at [1214, 680] on span "Enregistrer" at bounding box center [1226, 685] width 50 height 14
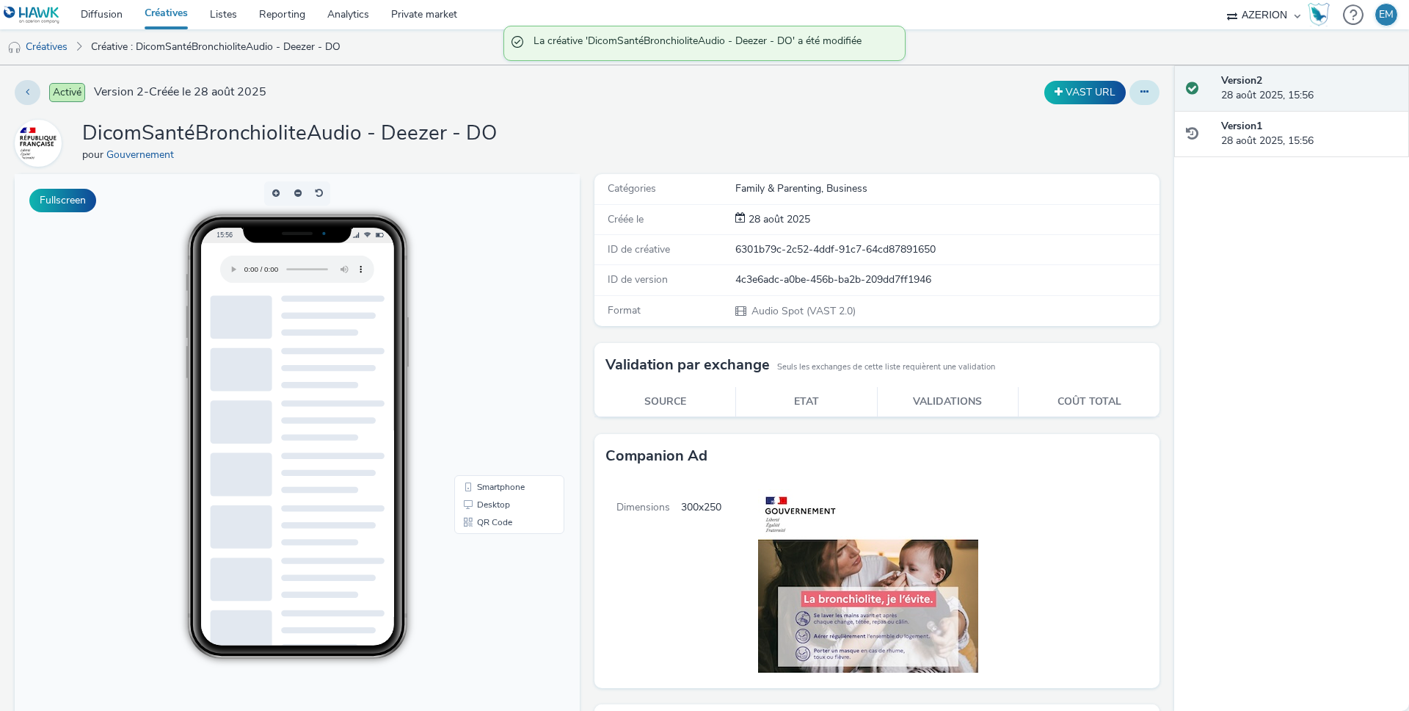
click at [1136, 101] on button at bounding box center [1145, 92] width 30 height 25
click at [1086, 150] on link "Dupliquer" at bounding box center [1105, 151] width 110 height 29
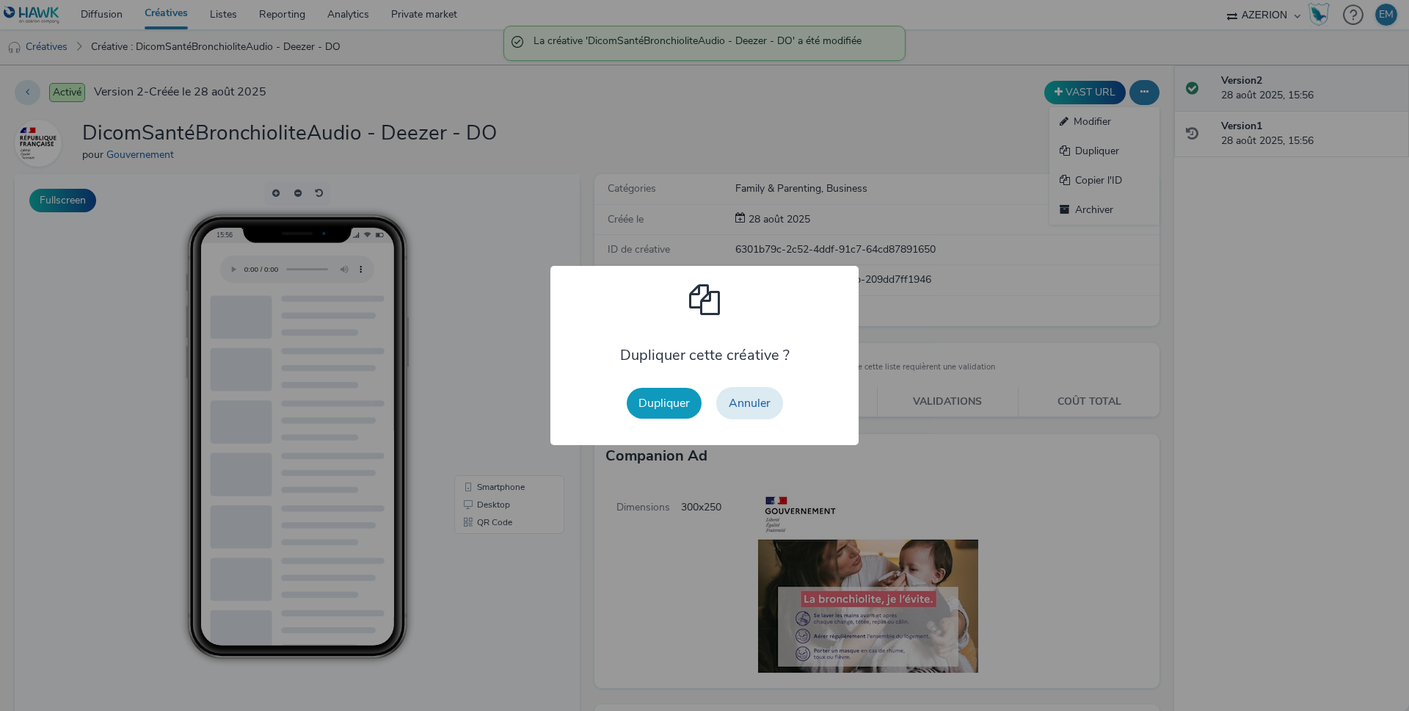
click at [664, 402] on button "Dupliquer" at bounding box center [664, 403] width 75 height 31
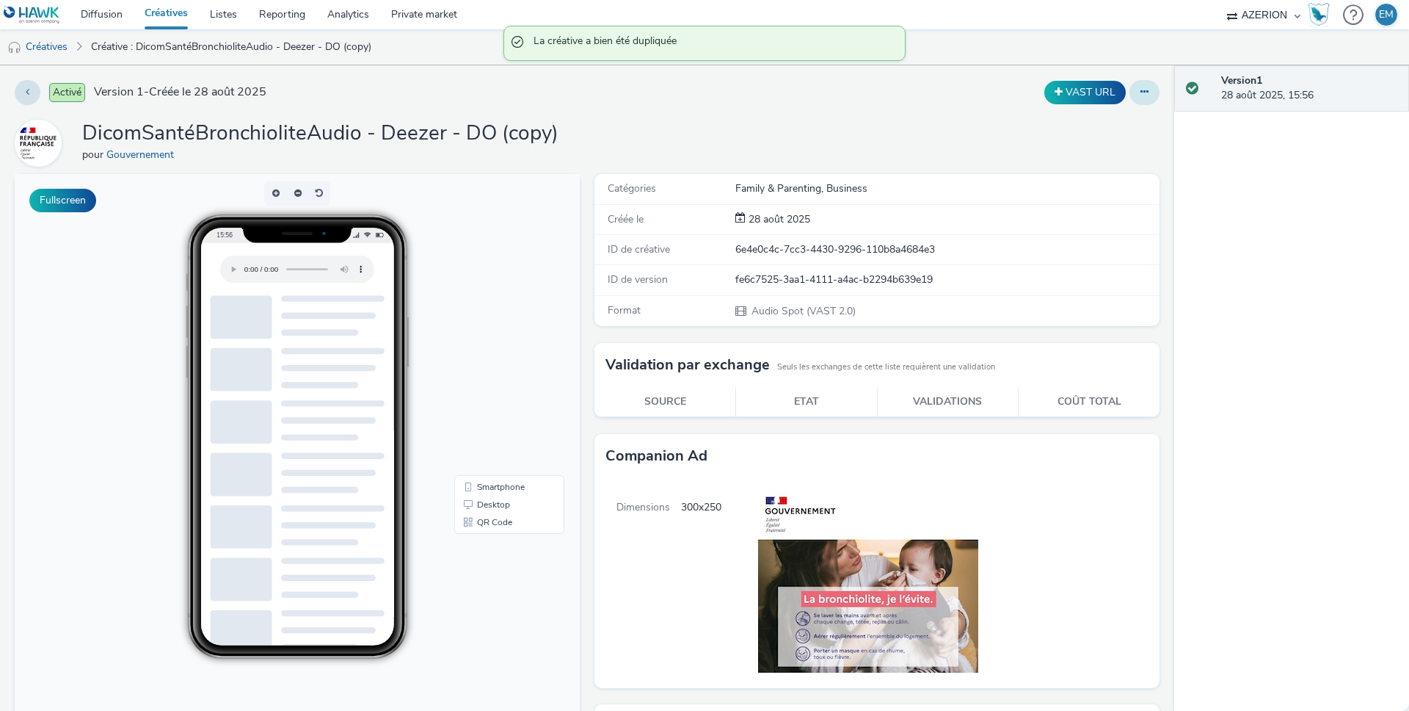
click at [1130, 97] on button at bounding box center [1145, 92] width 30 height 25
click at [1111, 116] on link "Modifier" at bounding box center [1105, 121] width 110 height 29
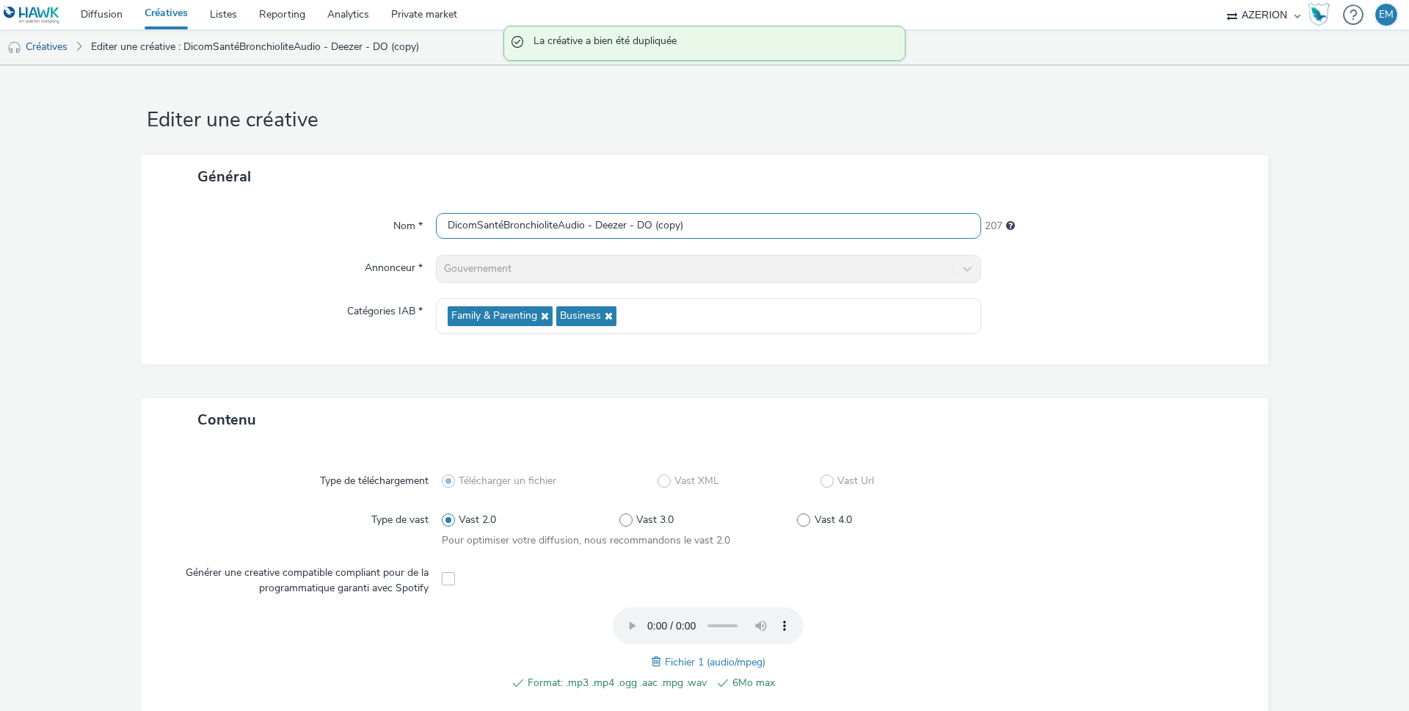
click at [793, 222] on input "DicomSantéBronchioliteAudio - Deezer - DO (copy)" at bounding box center [708, 226] width 545 height 26
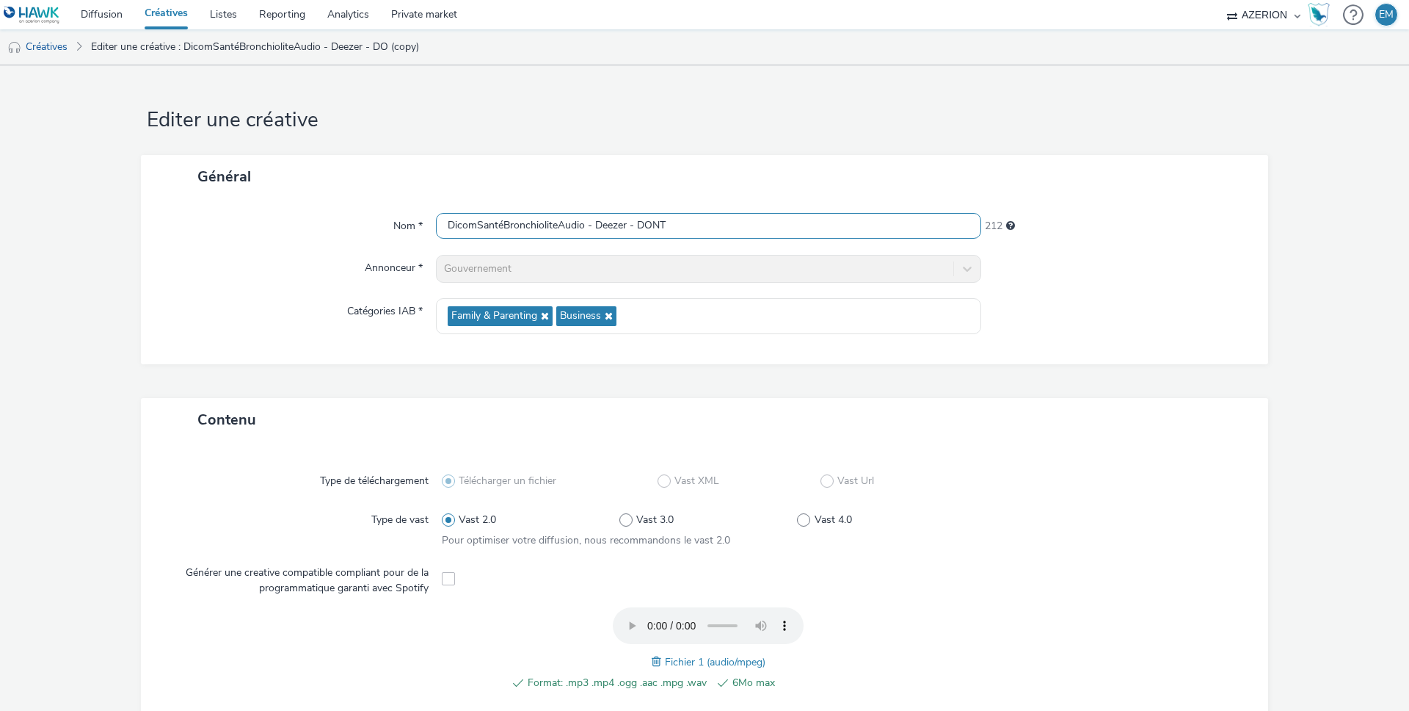
type input "DicomSantéBronchioliteAudio - Deezer - DONT"
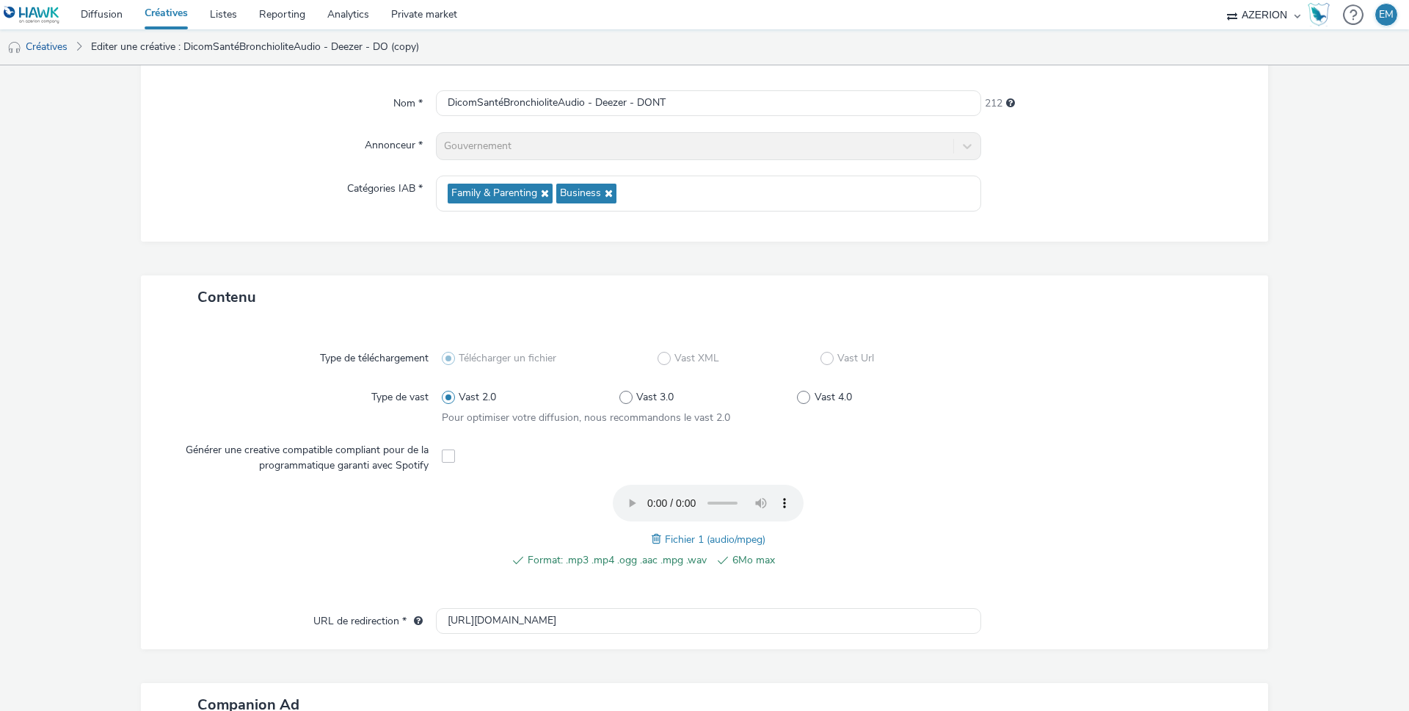
scroll to position [413, 0]
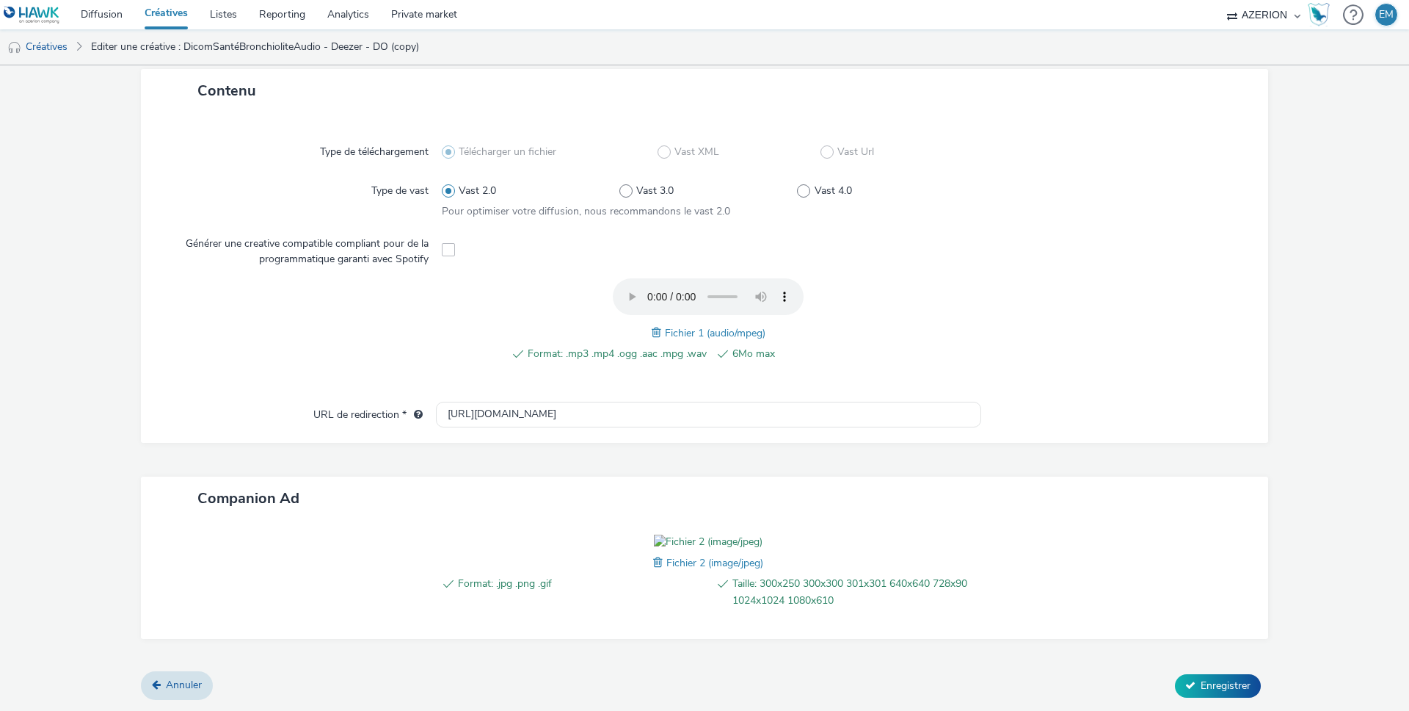
click at [653, 563] on span at bounding box center [659, 562] width 13 height 16
click at [1227, 685] on span "Enregistrer" at bounding box center [1226, 685] width 50 height 14
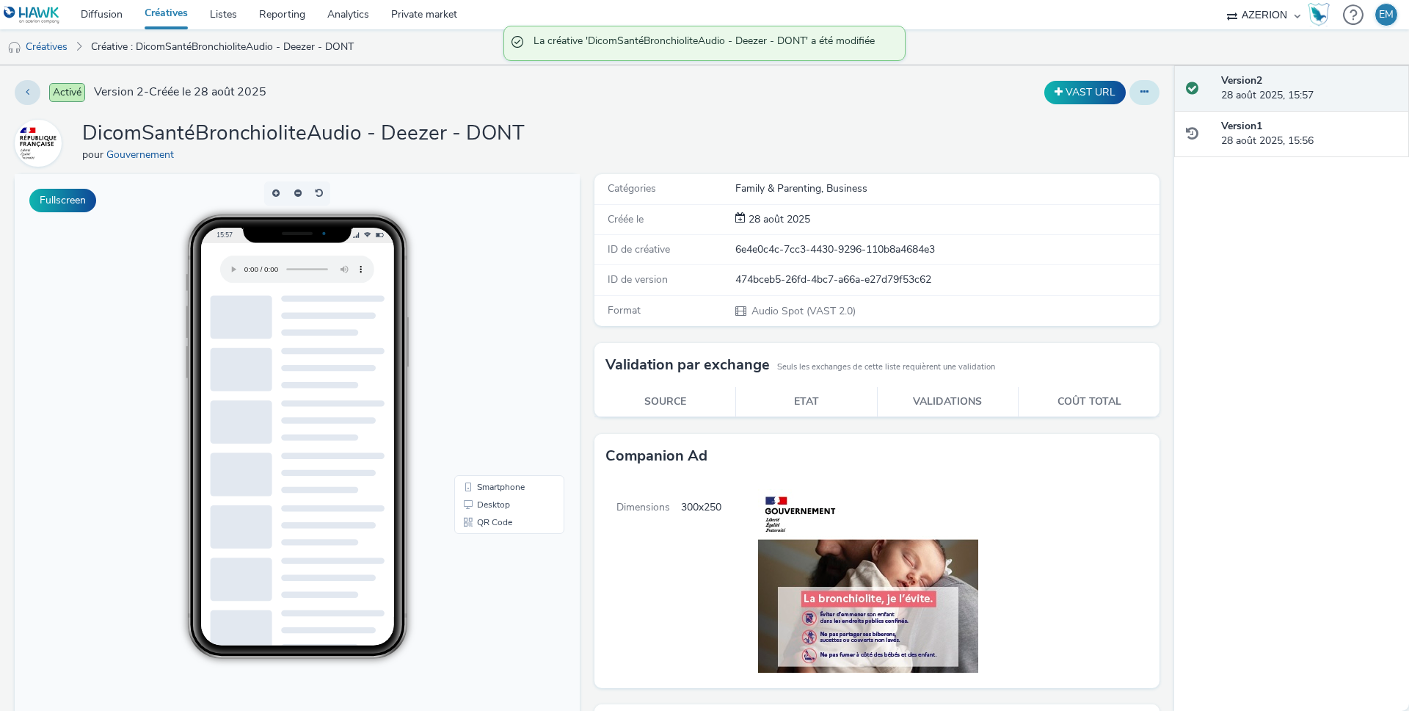
click at [1138, 99] on button at bounding box center [1145, 92] width 30 height 25
click at [1110, 147] on link "Dupliquer" at bounding box center [1105, 151] width 110 height 29
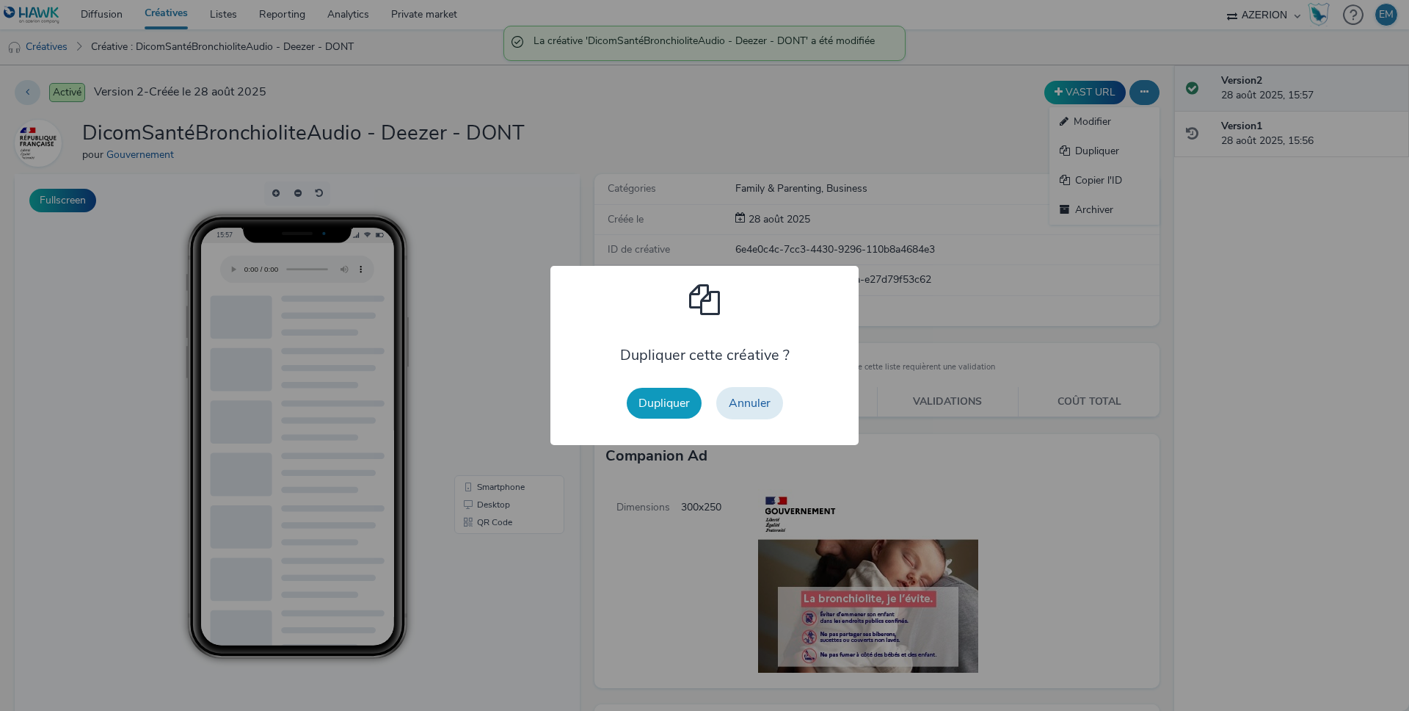
click at [669, 398] on button "Dupliquer" at bounding box center [664, 403] width 75 height 31
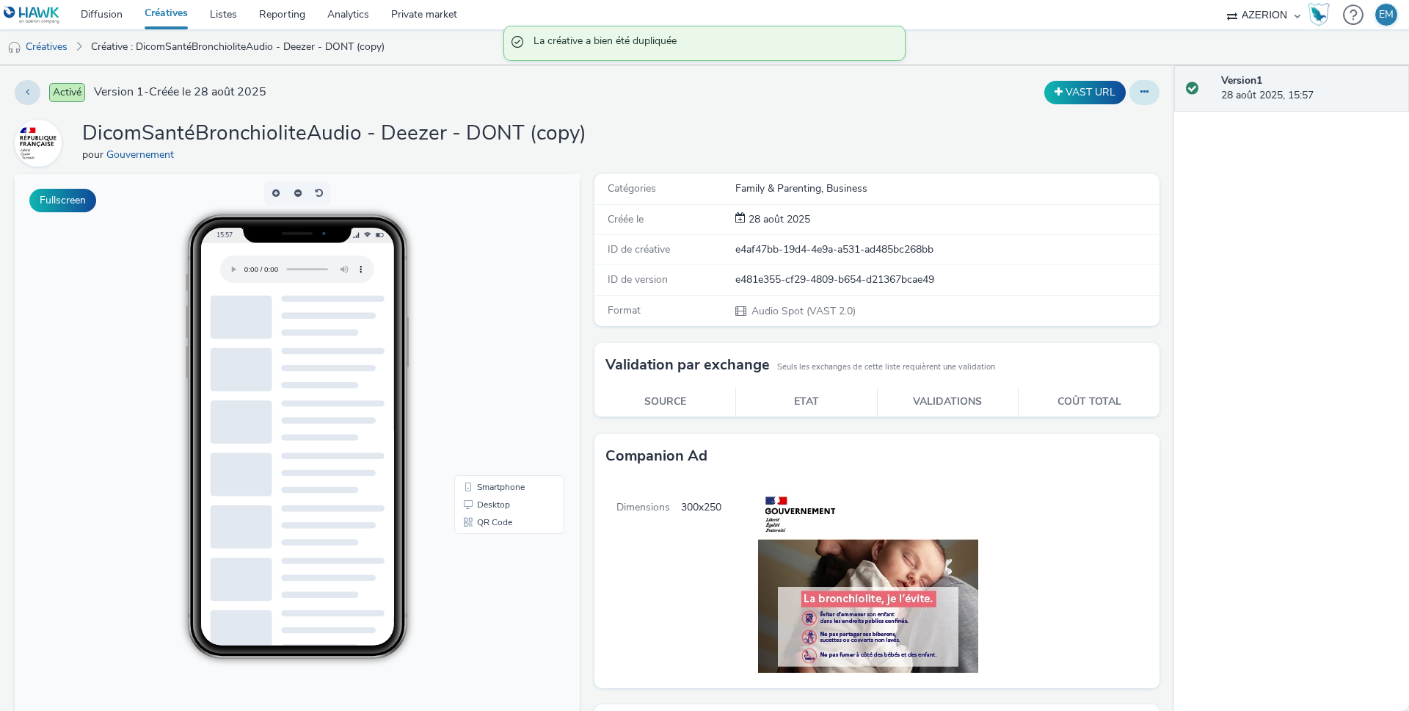
click at [1130, 95] on button at bounding box center [1145, 92] width 30 height 25
click at [1107, 115] on link "Modifier" at bounding box center [1105, 121] width 110 height 29
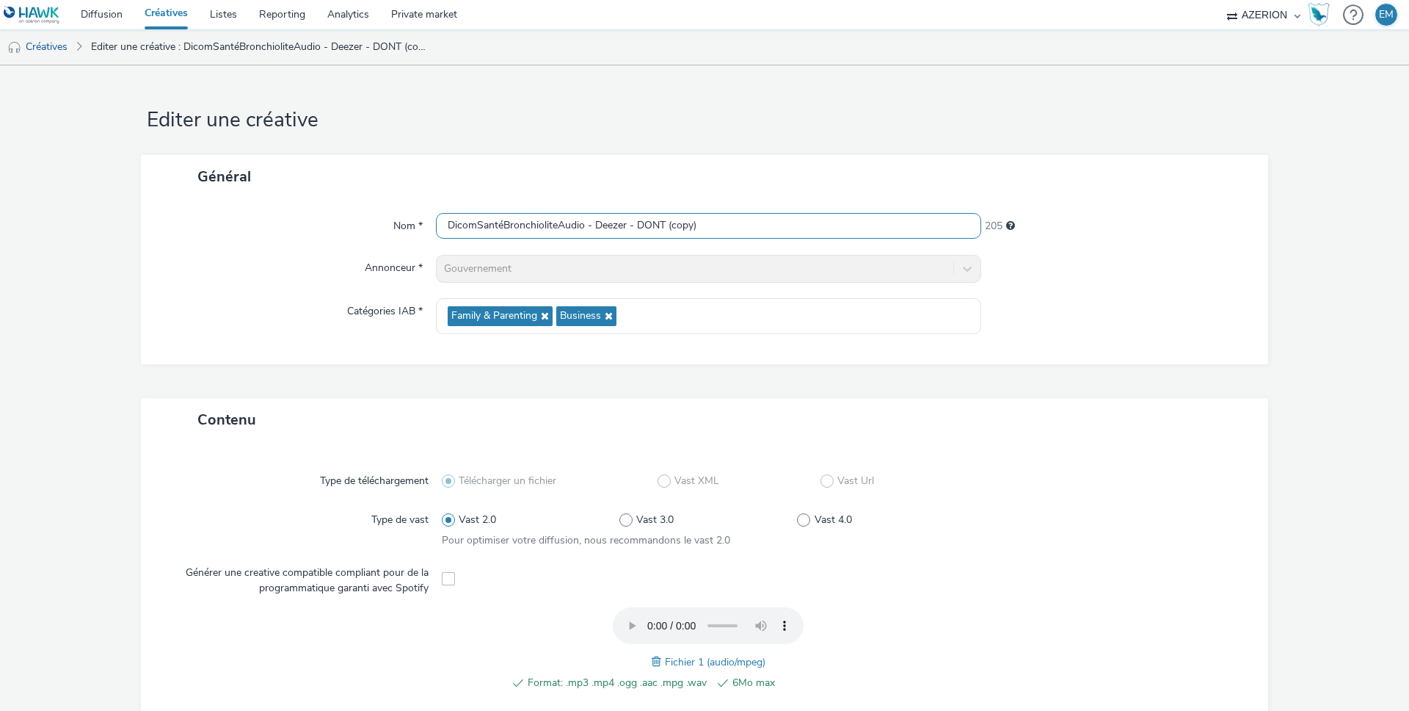
drag, startPoint x: 635, startPoint y: 228, endPoint x: 735, endPoint y: 228, distance: 99.8
click at [735, 228] on input "DicomSantéBronchioliteAudio - Deezer - DONT (copy)" at bounding box center [708, 226] width 545 height 26
type input "DicomSantéBronchioliteAudio - Deezer - GENERIQUE"
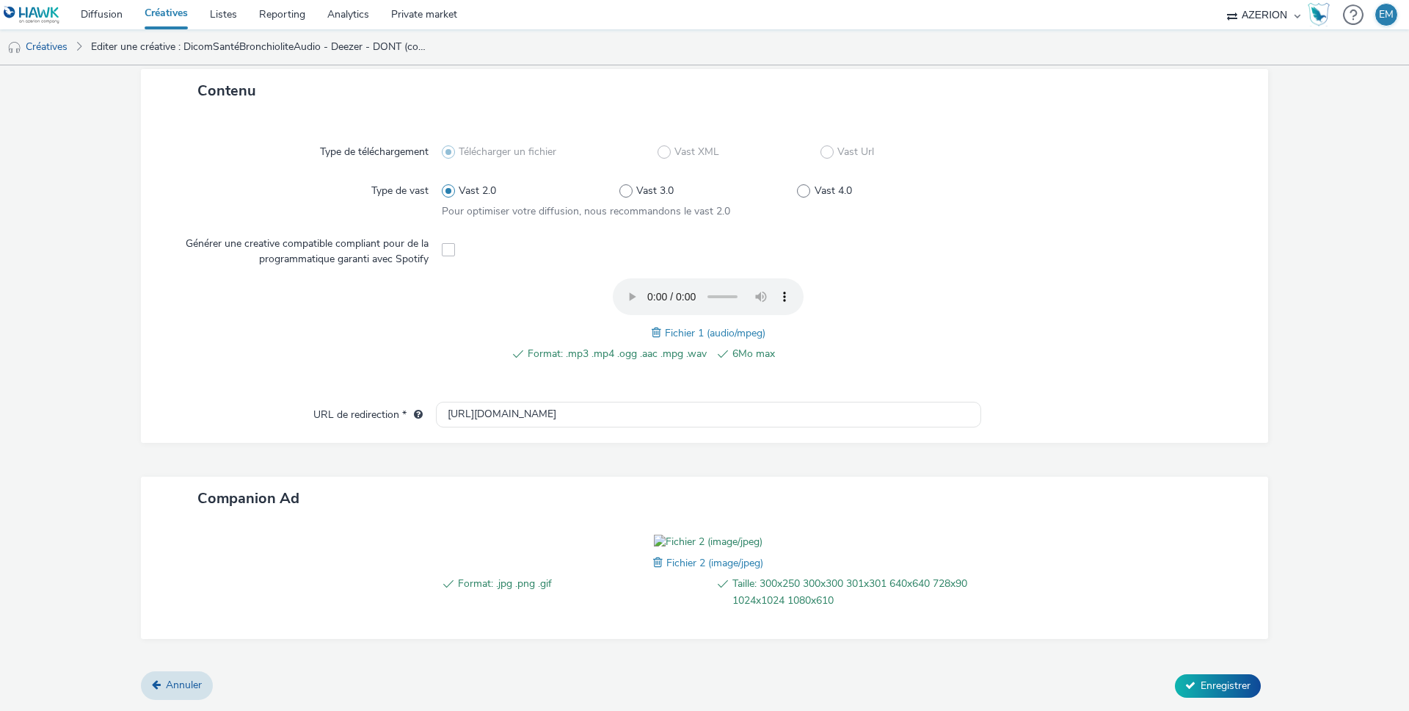
scroll to position [413, 0]
click at [653, 562] on span at bounding box center [659, 562] width 13 height 16
click at [1202, 678] on span "Enregistrer" at bounding box center [1226, 685] width 50 height 14
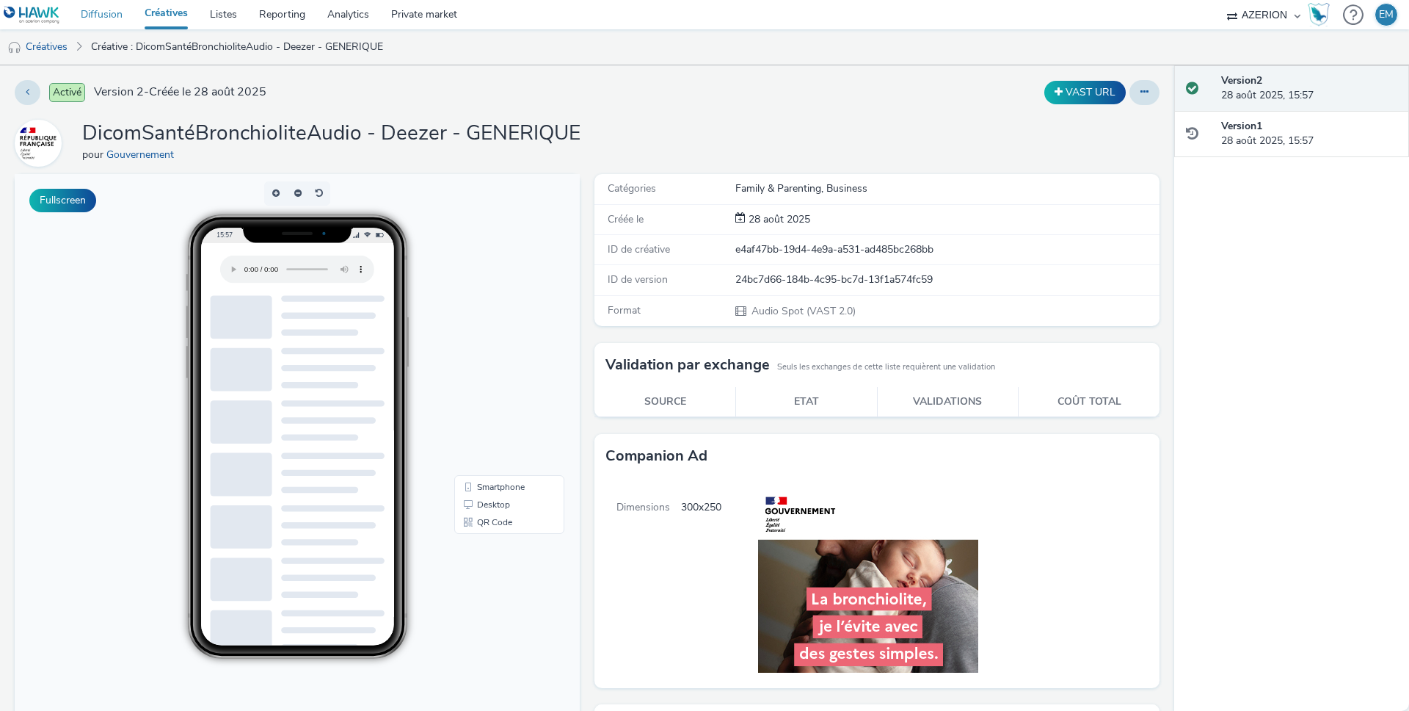
click at [128, 13] on link "Diffusion" at bounding box center [102, 14] width 64 height 29
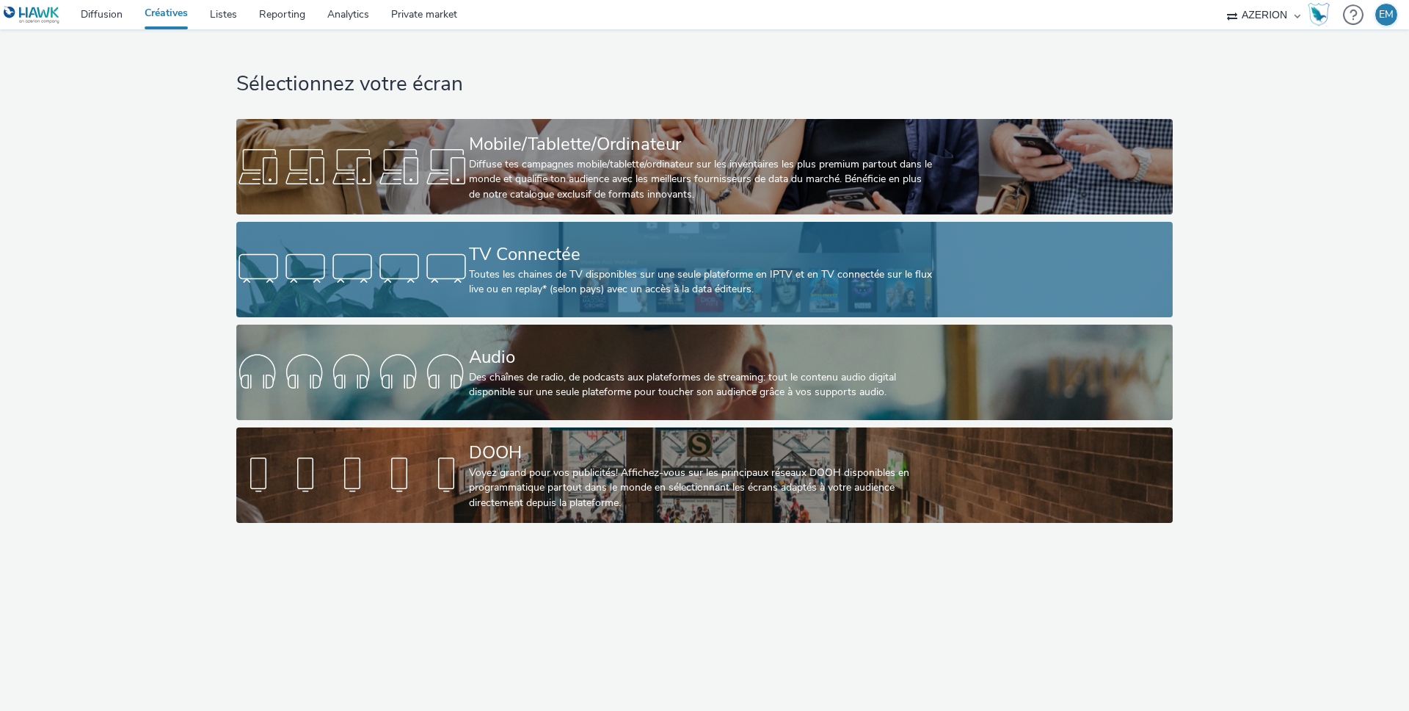
click at [559, 258] on div "TV Connectée" at bounding box center [701, 254] width 465 height 26
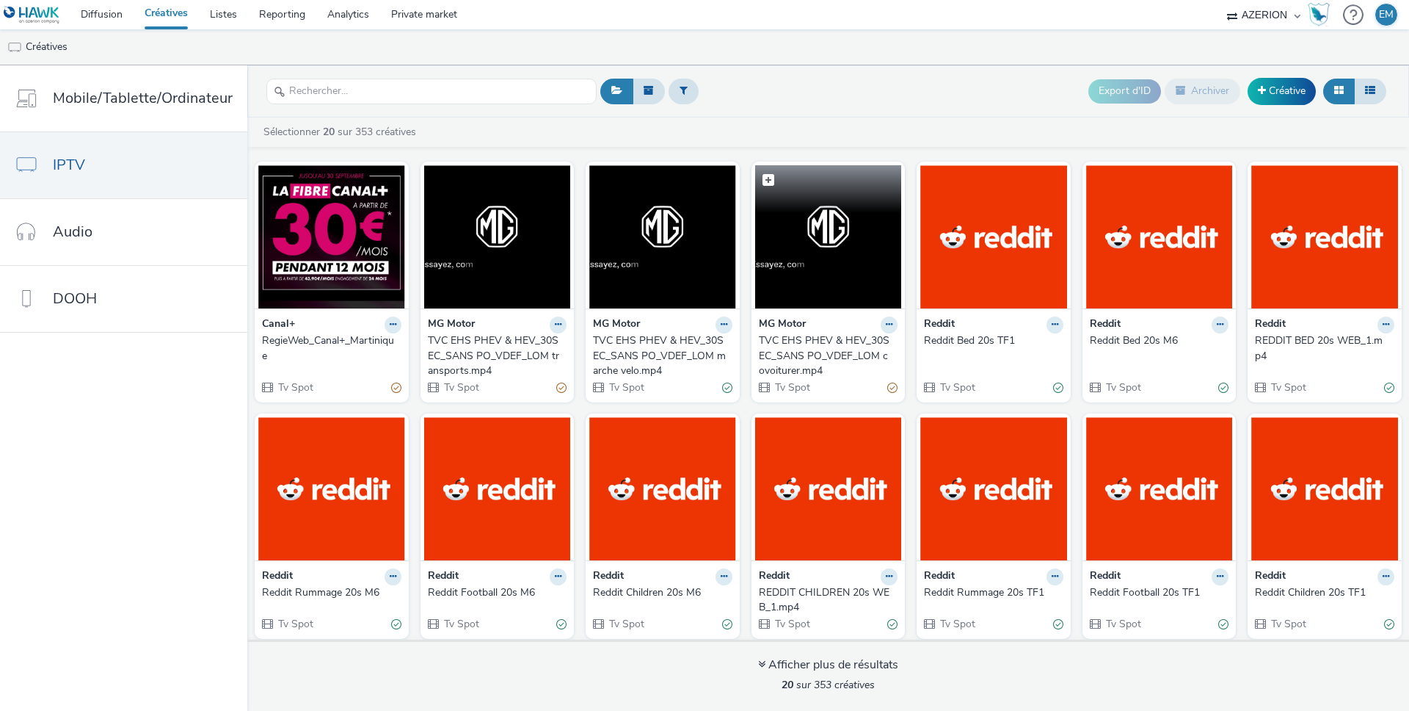
click at [804, 251] on img at bounding box center [828, 236] width 147 height 143
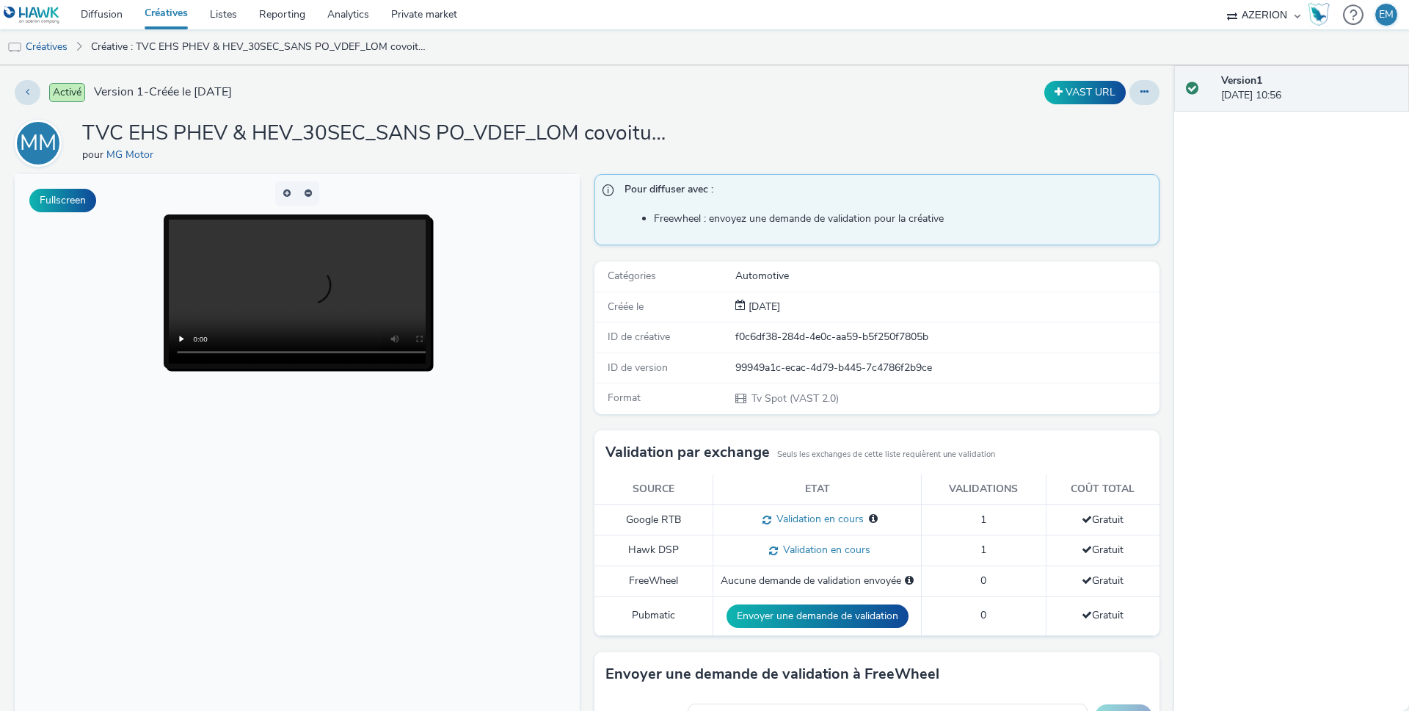
scroll to position [261, 0]
